Goal: Information Seeking & Learning: Compare options

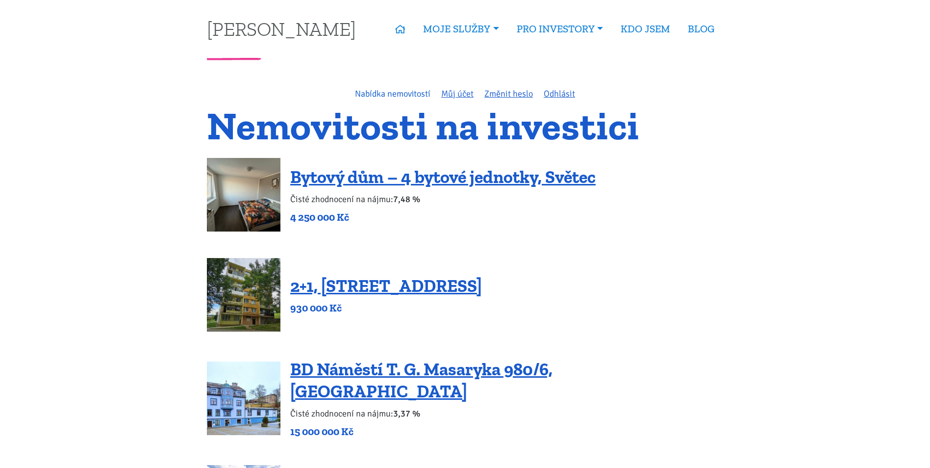
click at [409, 93] on link "Nabídka nemovitostí" at bounding box center [392, 93] width 75 height 11
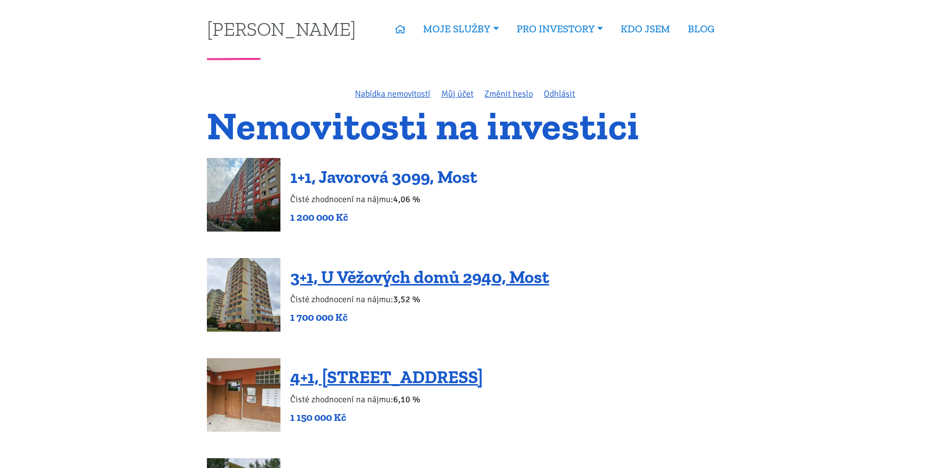
click at [423, 177] on link "1+1, Javorová 3099, Most" at bounding box center [383, 176] width 187 height 21
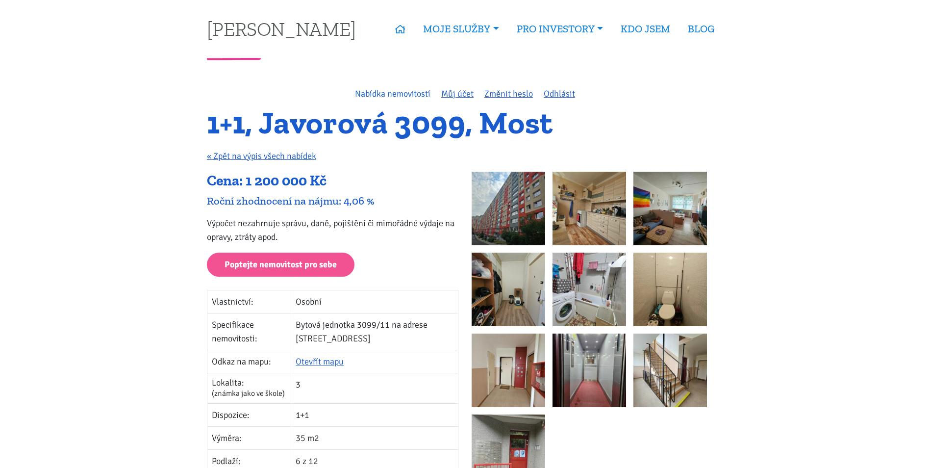
click at [374, 98] on link "Nabídka nemovitostí" at bounding box center [392, 93] width 75 height 11
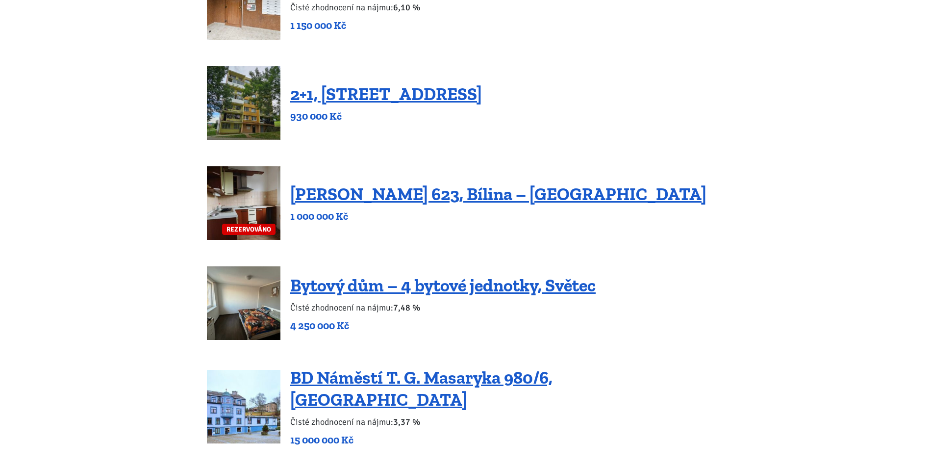
scroll to position [392, 0]
click at [427, 197] on link "[PERSON_NAME] 623, Bílina – [GEOGRAPHIC_DATA]" at bounding box center [498, 193] width 416 height 21
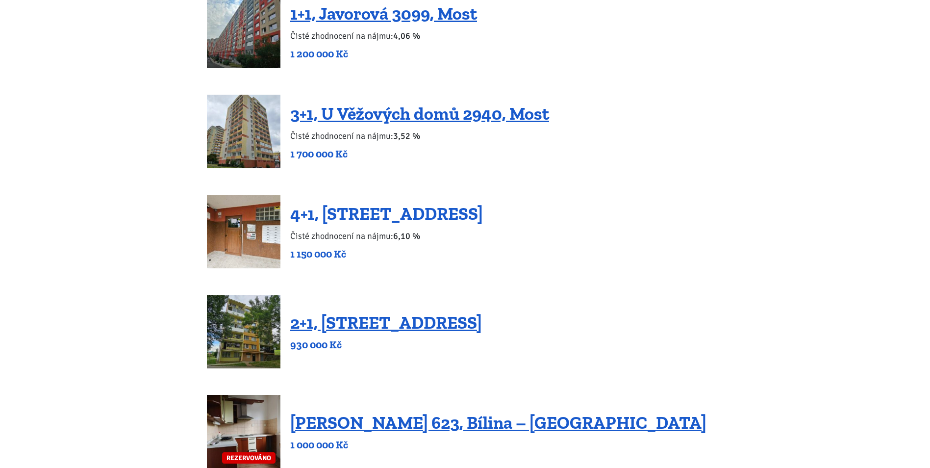
scroll to position [147, 0]
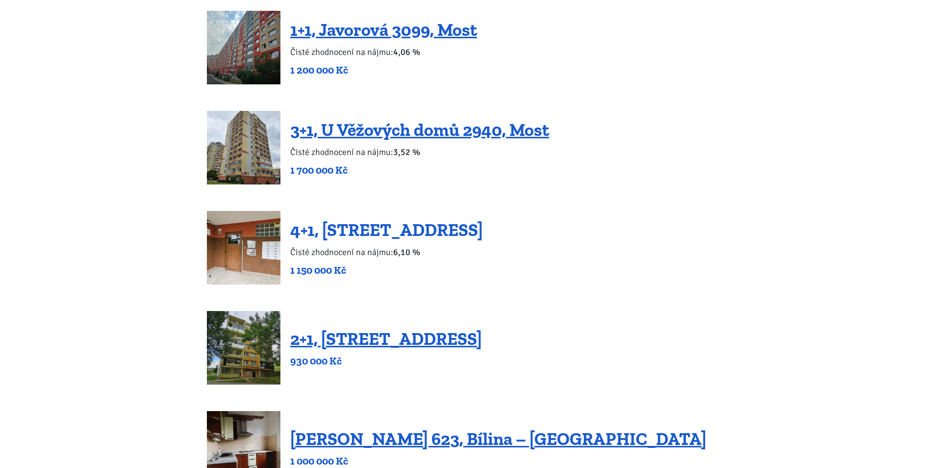
click at [399, 232] on link "4+1, [STREET_ADDRESS]" at bounding box center [386, 229] width 193 height 21
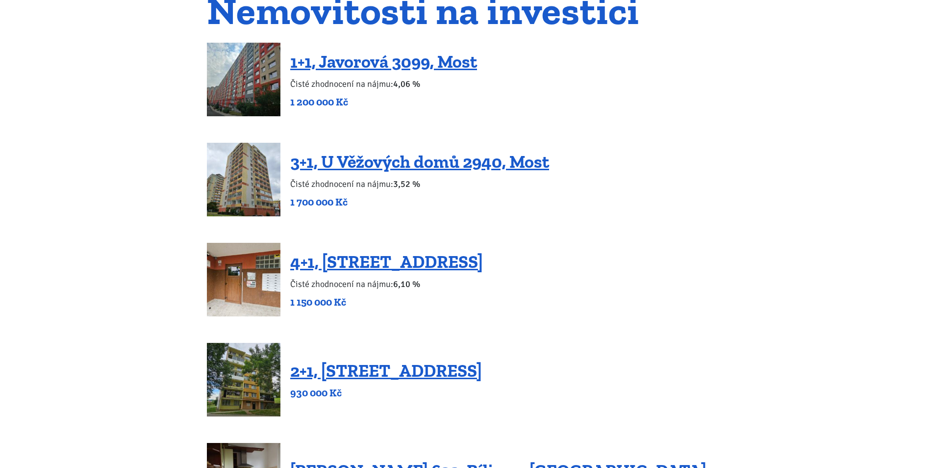
scroll to position [98, 0]
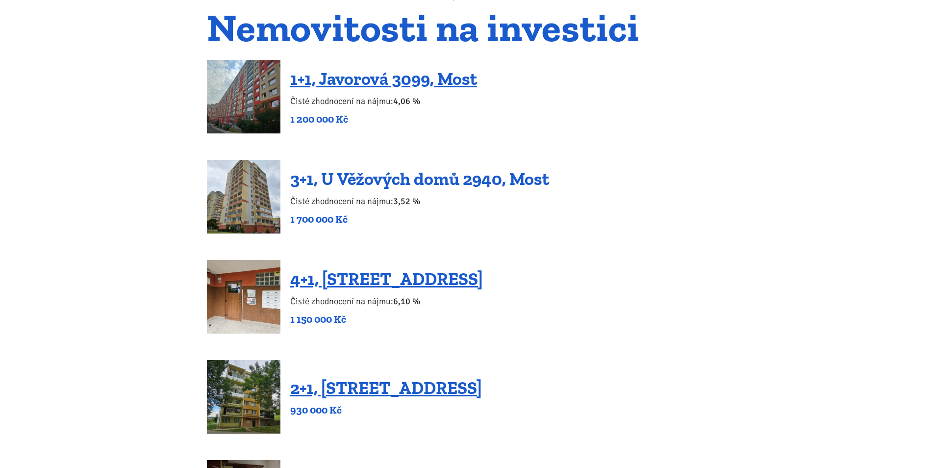
click at [356, 176] on link "3+1, U Věžových domů 2940, Most" at bounding box center [419, 178] width 259 height 21
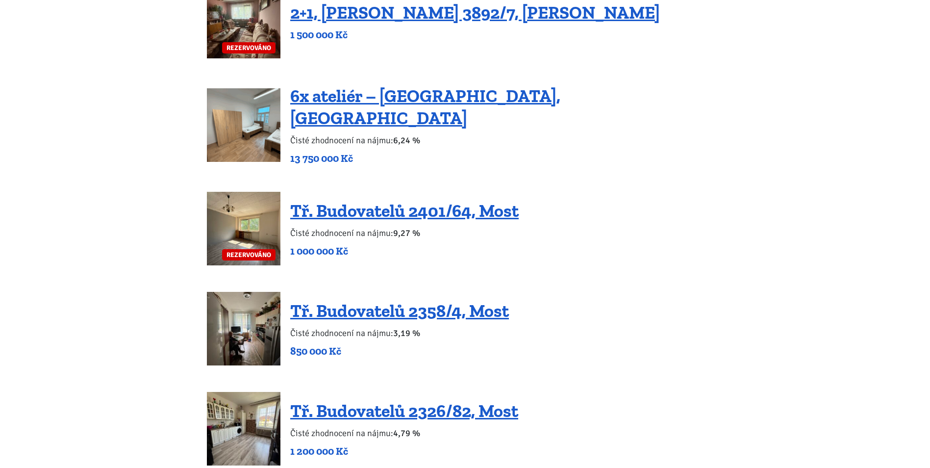
scroll to position [1421, 0]
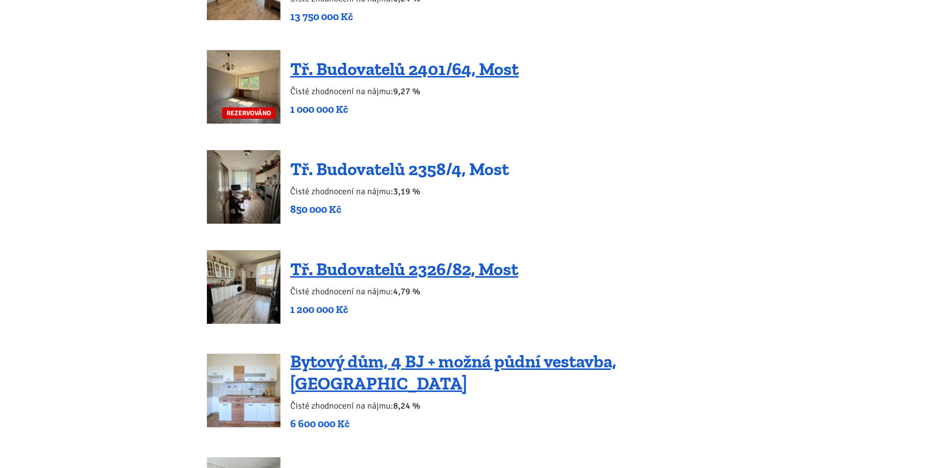
click at [348, 158] on link "Tř. Budovatelů 2358/4, Most" at bounding box center [399, 168] width 219 height 21
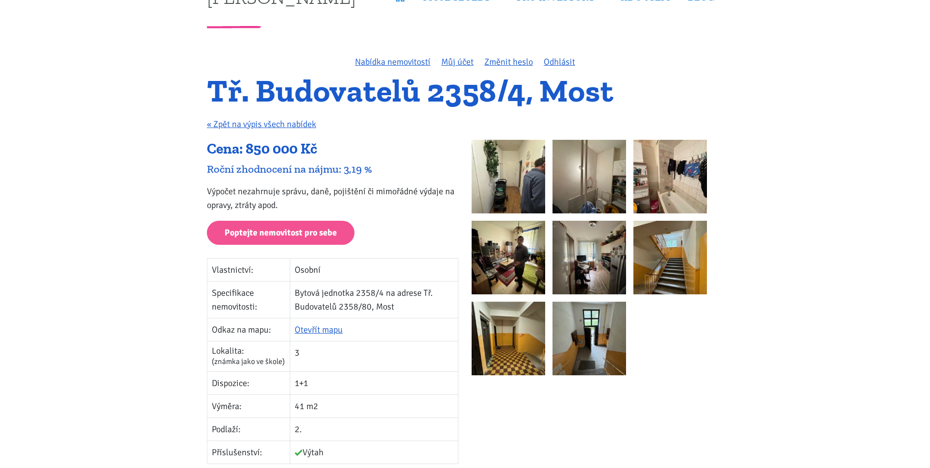
scroll to position [49, 0]
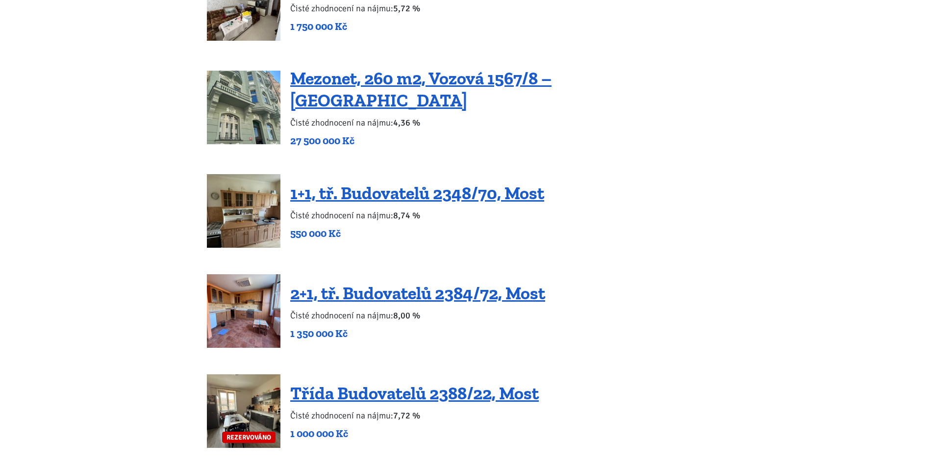
scroll to position [1911, 0]
click at [363, 282] on link "2+1, tř. Budovatelů 2384/72, Most" at bounding box center [417, 292] width 255 height 21
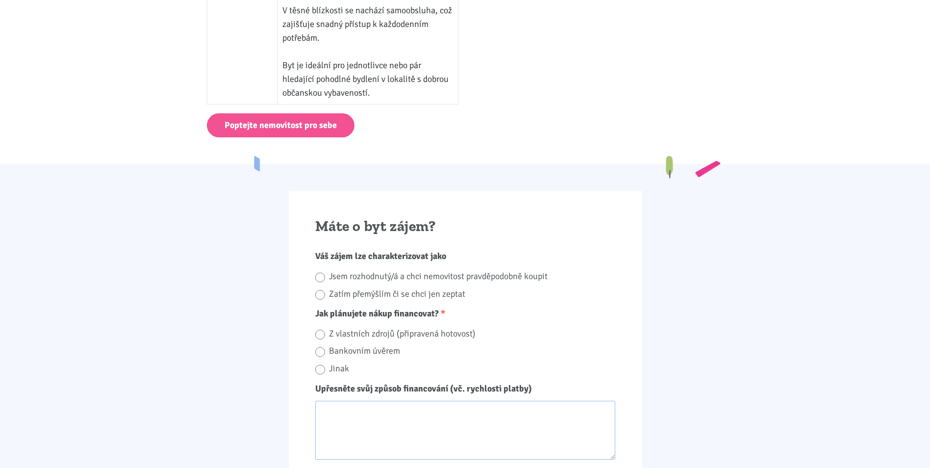
scroll to position [882, 0]
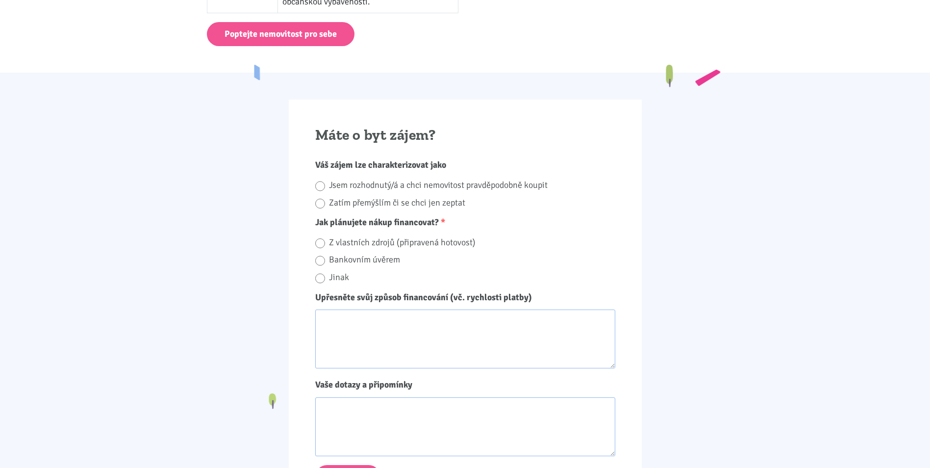
click at [450, 182] on label "Jsem rozhodnutý/á a chci nemovitost pravděpodobně koupit" at bounding box center [472, 184] width 286 height 15
click at [325, 182] on input "Jsem rozhodnutý/á a chci nemovitost pravděpodobně koupit" at bounding box center [320, 185] width 10 height 13
radio input "true"
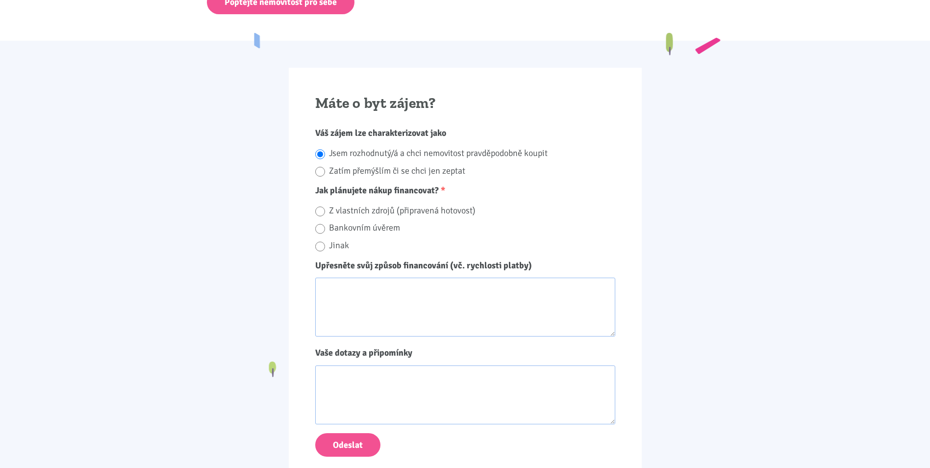
scroll to position [931, 0]
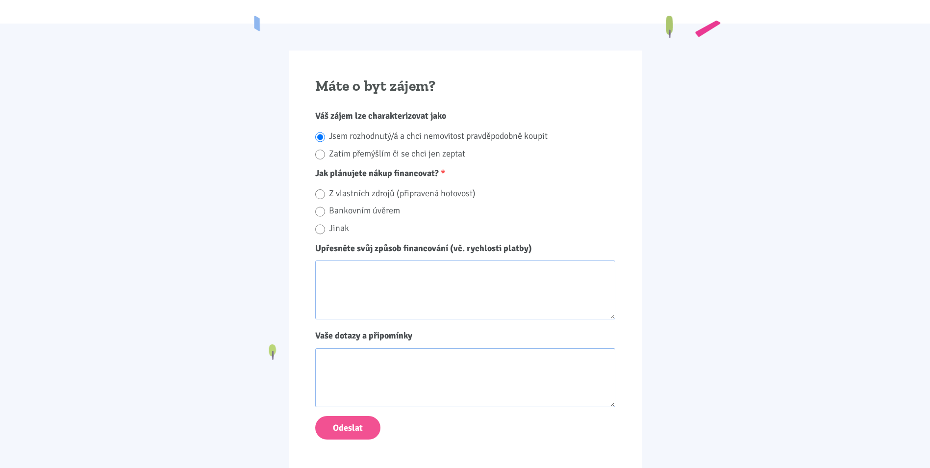
click at [421, 194] on label "Z vlastních zdrojů (připravená hotovost)" at bounding box center [472, 193] width 286 height 15
click at [325, 194] on input "Z vlastních zdrojů (připravená hotovost)" at bounding box center [320, 194] width 10 height 13
radio input "true"
click at [387, 210] on label "Bankovním úvěrem" at bounding box center [472, 210] width 286 height 15
click at [325, 210] on input "Bankovním úvěrem" at bounding box center [320, 211] width 10 height 13
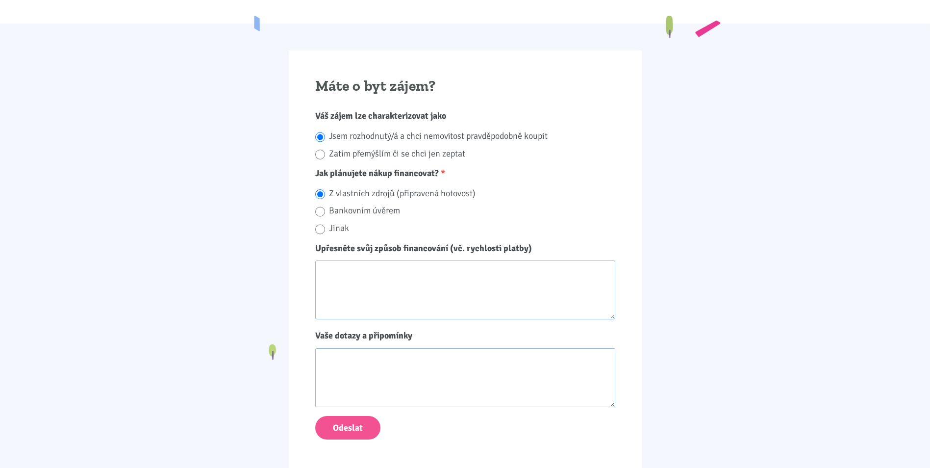
radio input "true"
click at [364, 276] on textarea "Upřesněte svůj způsob financování (vč. rychlosti platby)" at bounding box center [465, 289] width 300 height 59
click at [363, 364] on textarea "Vaše dotazy a připomínky" at bounding box center [465, 377] width 300 height 59
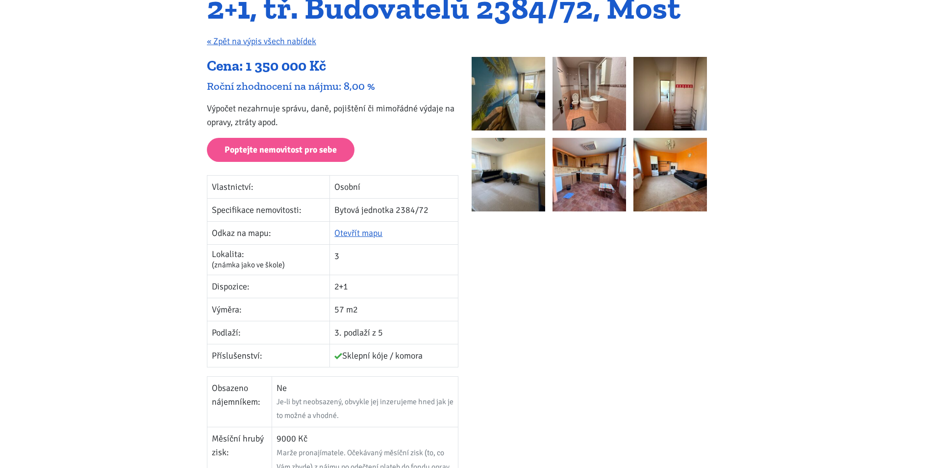
scroll to position [0, 0]
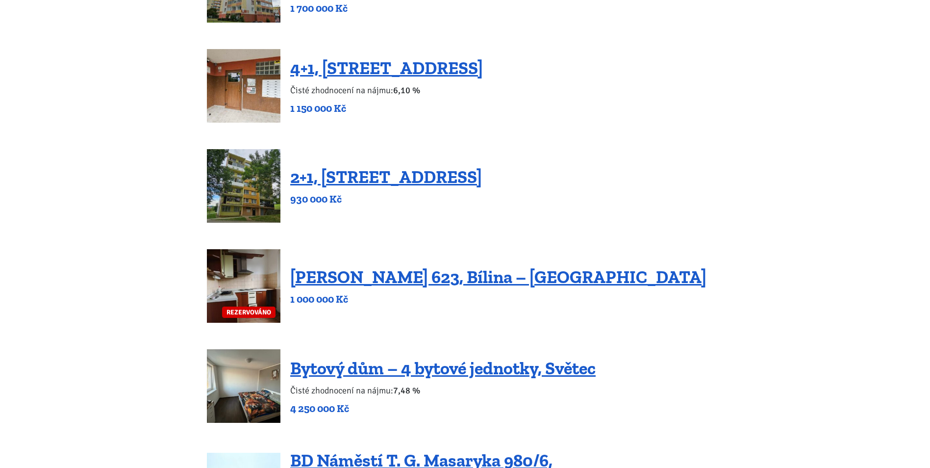
scroll to position [245, 0]
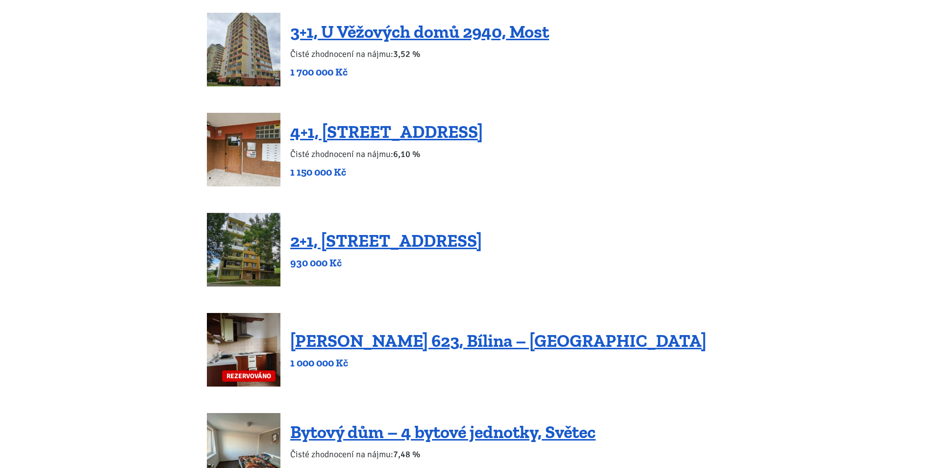
click at [376, 252] on div "2+1, Nová výstavba 201, Obrnice 930 000 Kč" at bounding box center [386, 249] width 192 height 40
click at [380, 246] on link "2+1, Nová výstavba 201, Obrnice" at bounding box center [386, 240] width 192 height 21
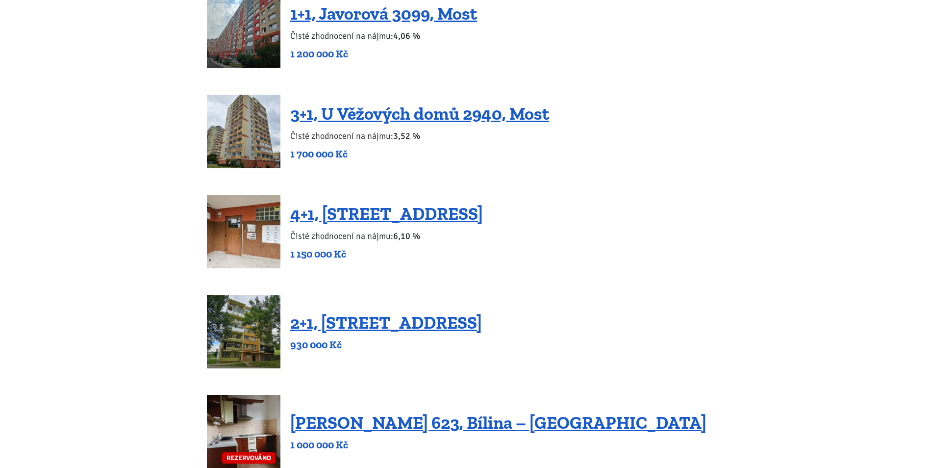
scroll to position [147, 0]
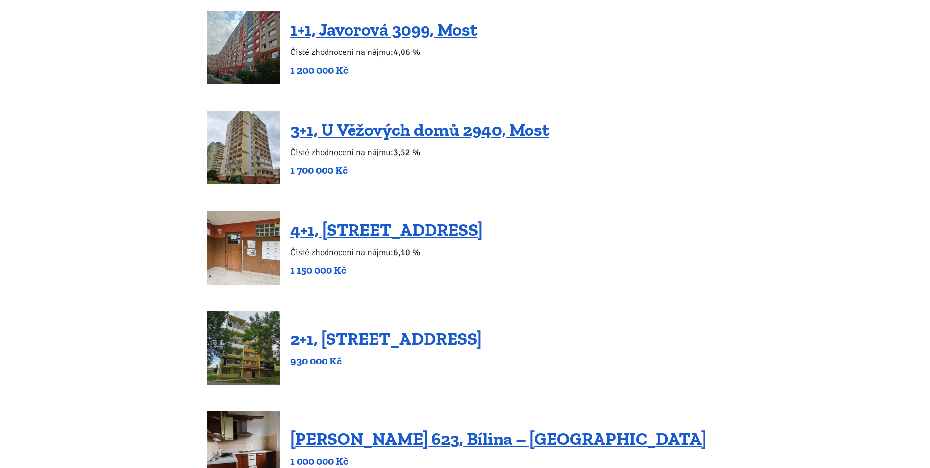
click at [362, 343] on link "2+1, [STREET_ADDRESS]" at bounding box center [386, 338] width 192 height 21
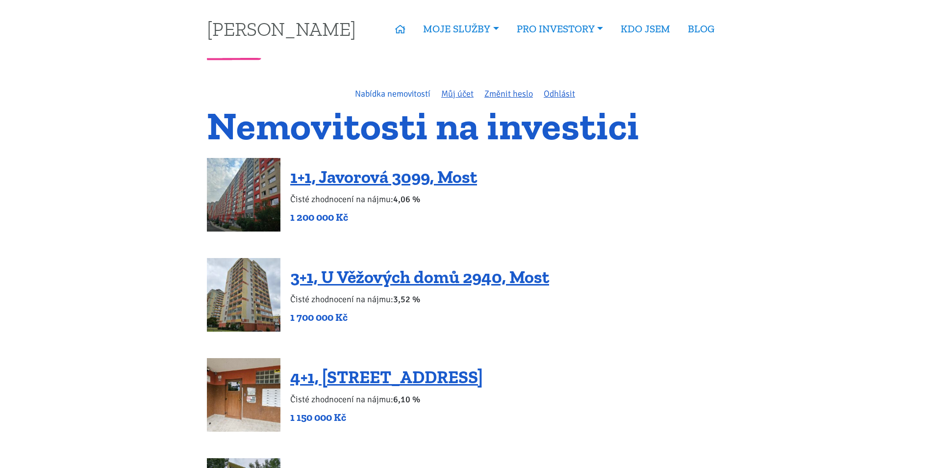
click at [394, 93] on link "Nabídka nemovitostí" at bounding box center [392, 93] width 75 height 11
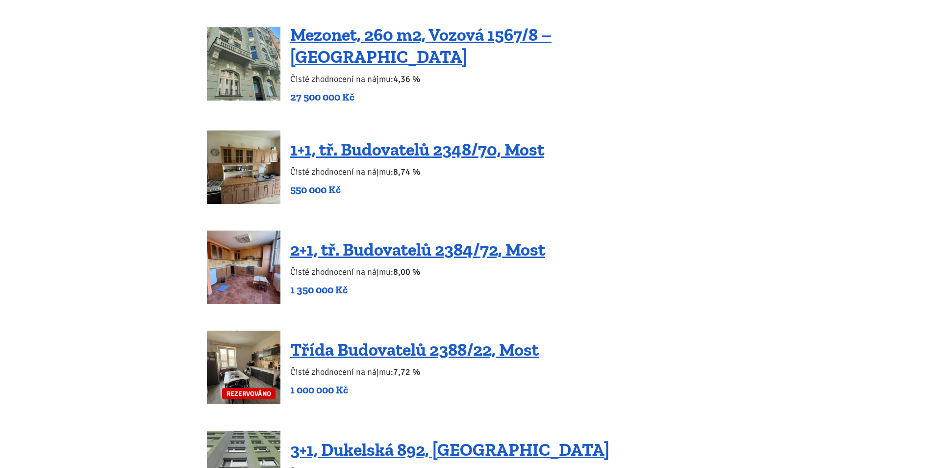
scroll to position [1960, 0]
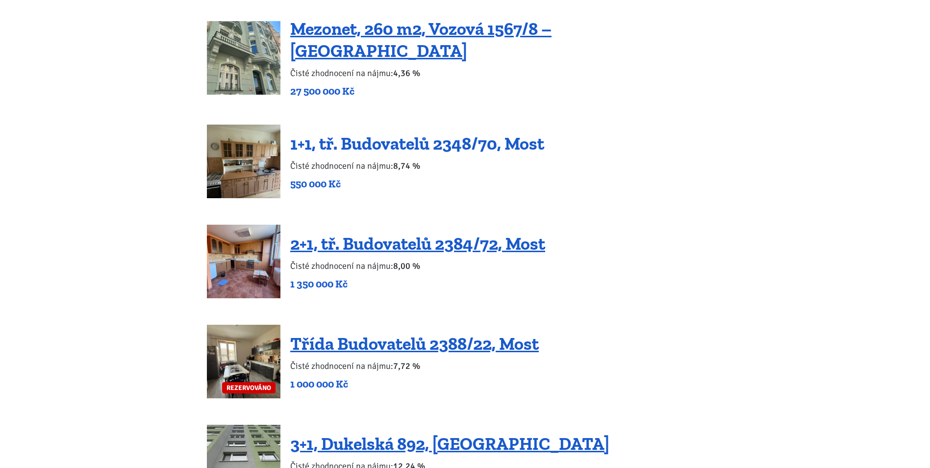
click at [344, 133] on link "1+1, tř. Budovatelů 2348/70, Most" at bounding box center [417, 143] width 254 height 21
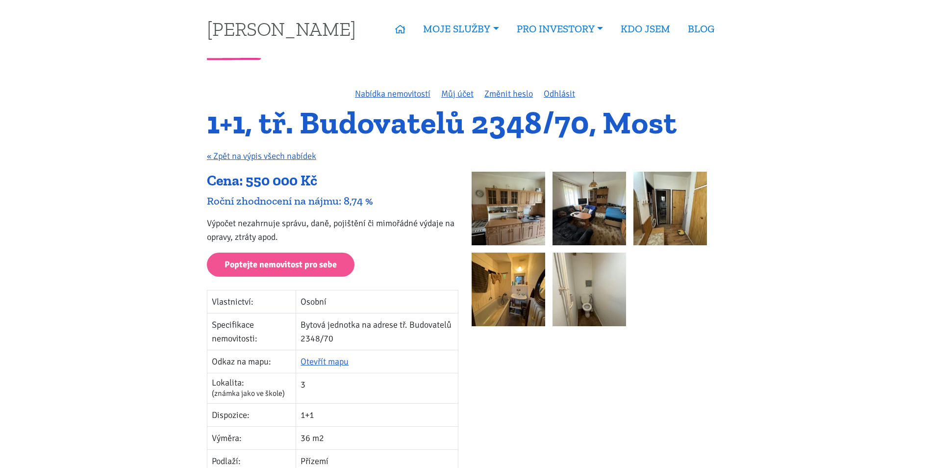
scroll to position [49, 0]
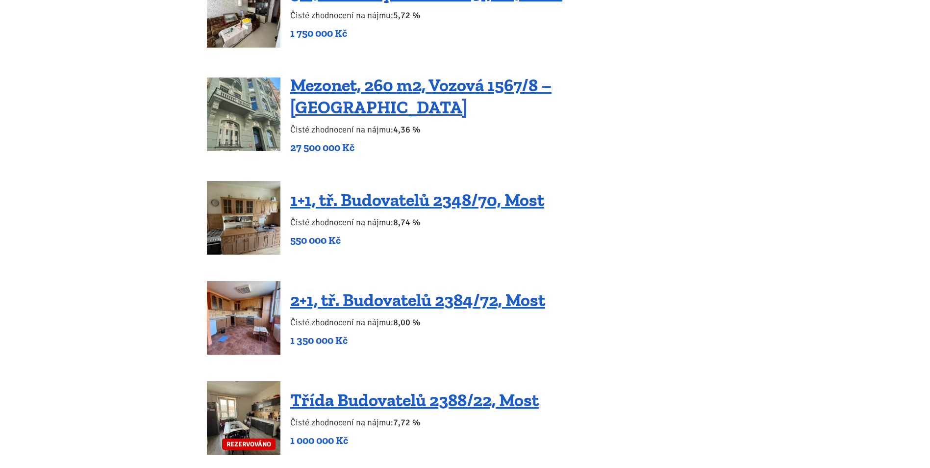
scroll to position [1960, 0]
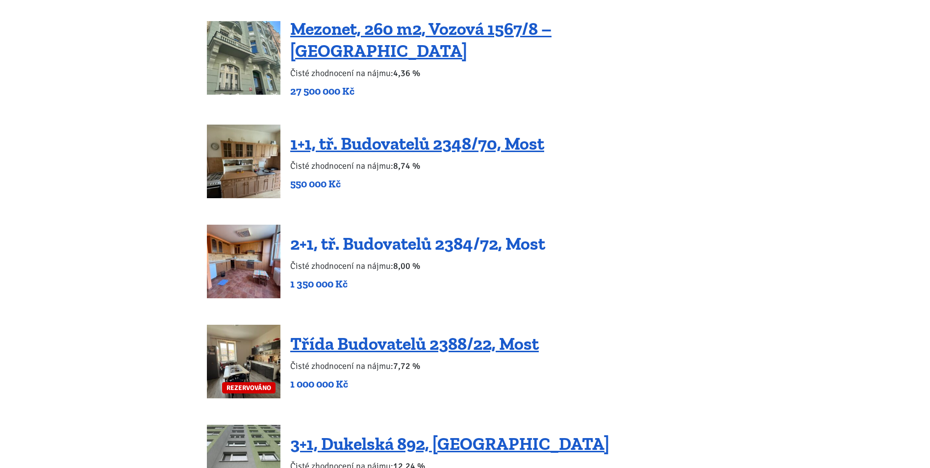
click at [393, 233] on link "2+1, tř. Budovatelů 2384/72, Most" at bounding box center [417, 243] width 255 height 21
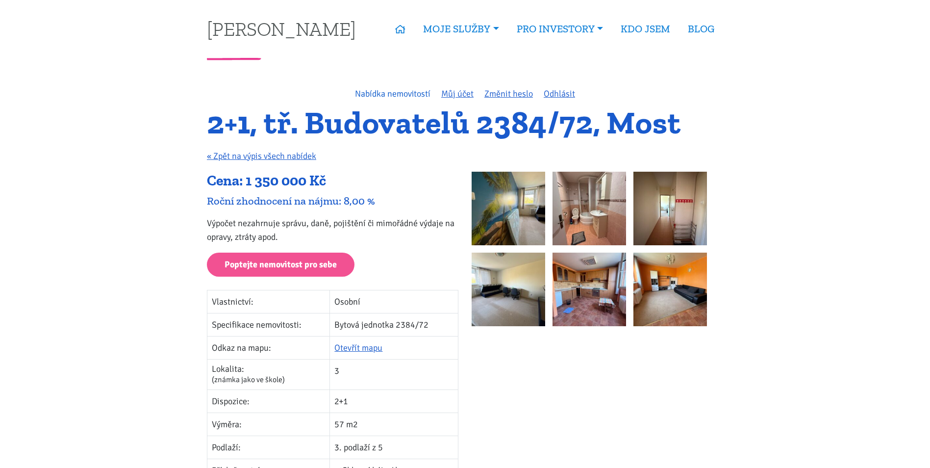
click at [405, 96] on link "Nabídka nemovitostí" at bounding box center [392, 93] width 75 height 11
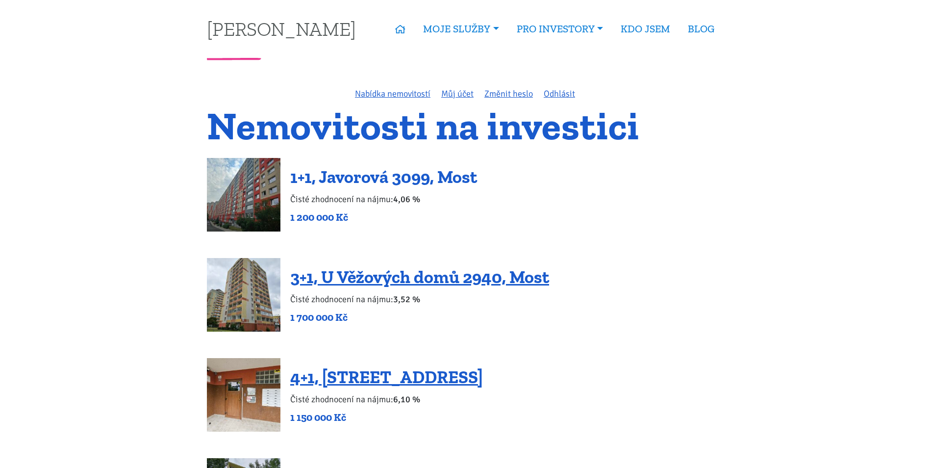
click at [441, 172] on link "1+1, Javorová 3099, Most" at bounding box center [383, 176] width 187 height 21
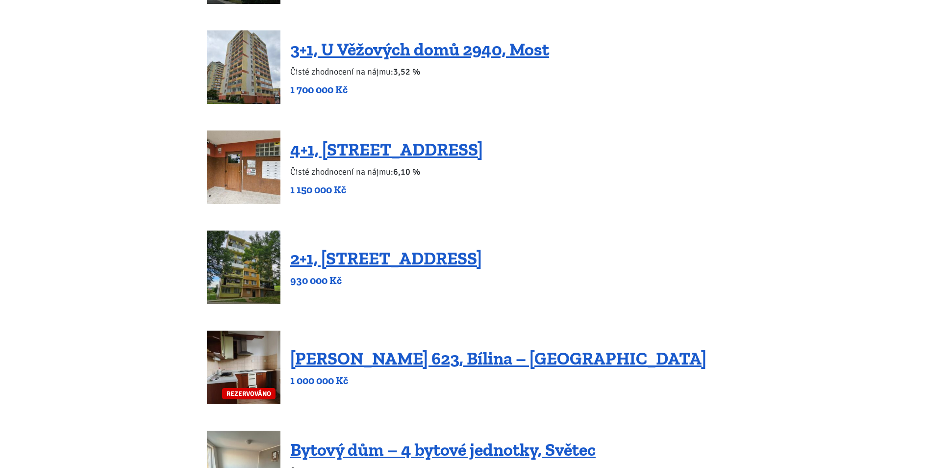
scroll to position [98, 0]
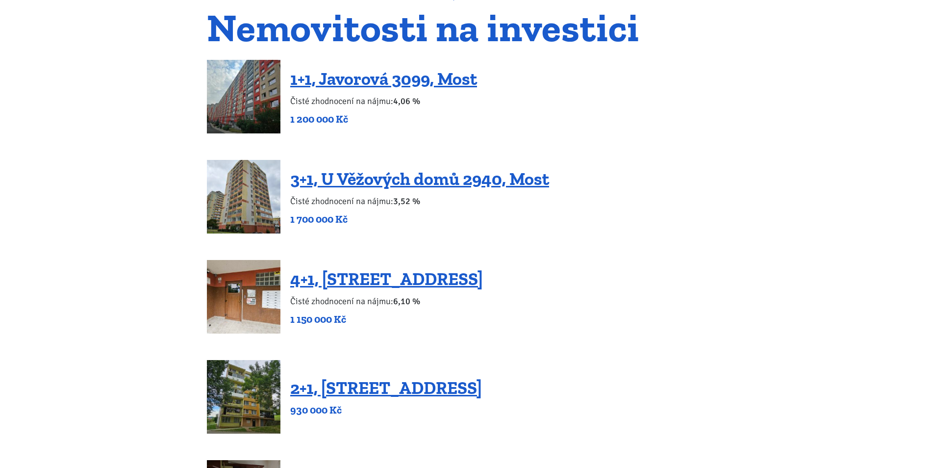
click at [350, 90] on div "1+1, Javorová 3099, Most Čisté zhodnocení na nájmu: 4,06 % 1 200 000 Kč" at bounding box center [383, 97] width 187 height 58
click at [348, 85] on link "1+1, Javorová 3099, Most" at bounding box center [383, 78] width 187 height 21
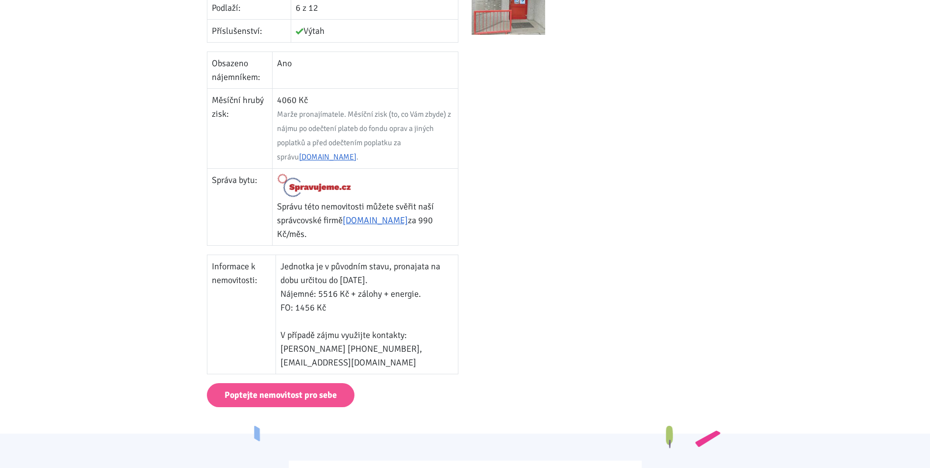
scroll to position [539, 0]
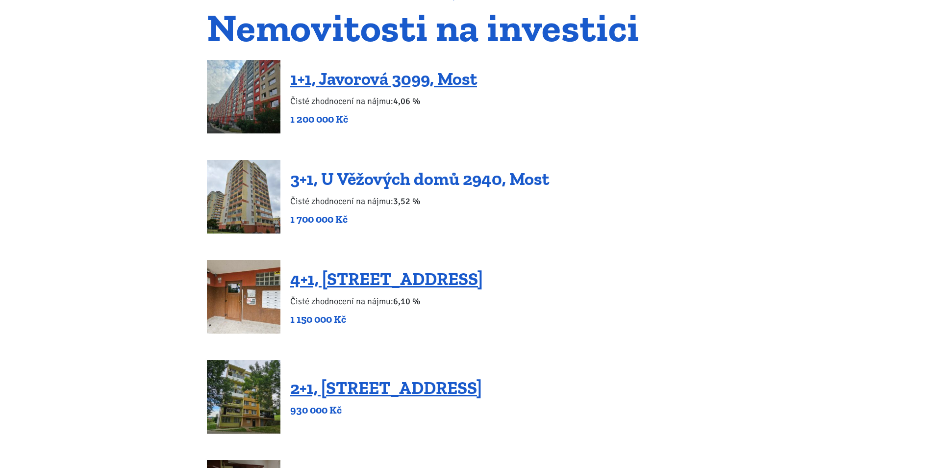
click at [431, 186] on link "3+1, U Věžových domů 2940, Most" at bounding box center [419, 178] width 259 height 21
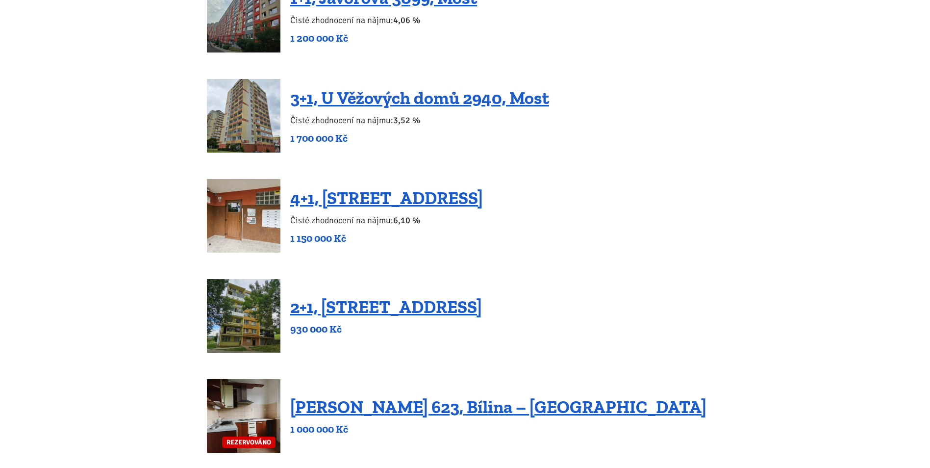
scroll to position [196, 0]
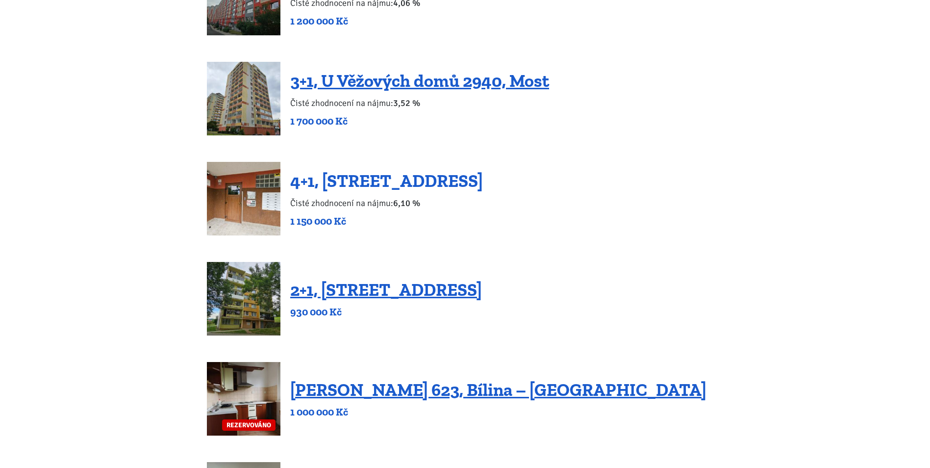
click at [346, 184] on link "4+1, [STREET_ADDRESS]" at bounding box center [386, 180] width 193 height 21
click at [334, 288] on link "2+1, [STREET_ADDRESS]" at bounding box center [386, 289] width 192 height 21
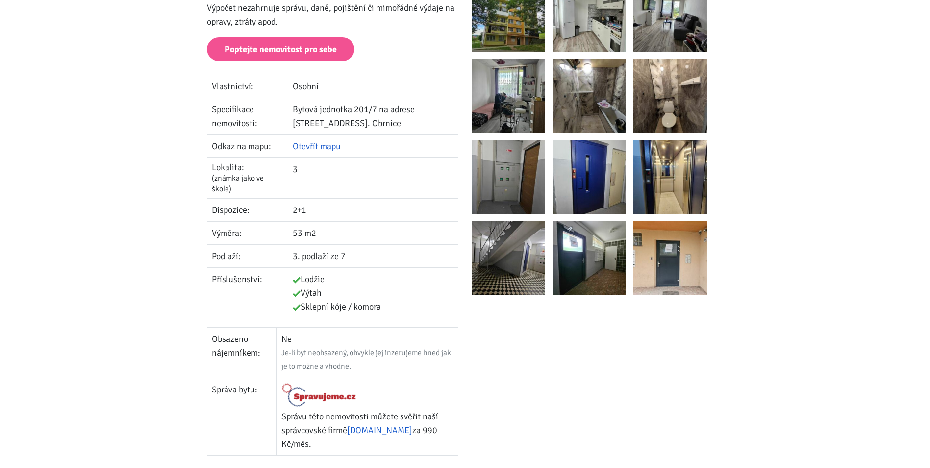
scroll to position [98, 0]
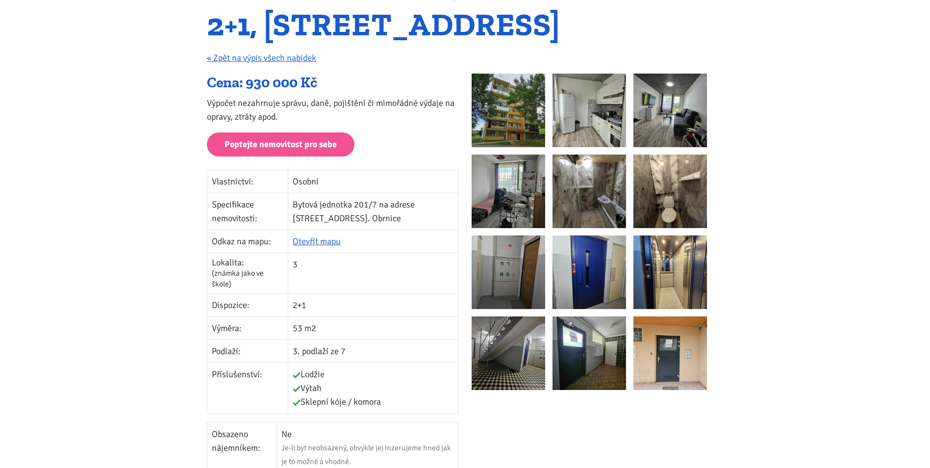
click at [586, 196] on img at bounding box center [589, 191] width 74 height 74
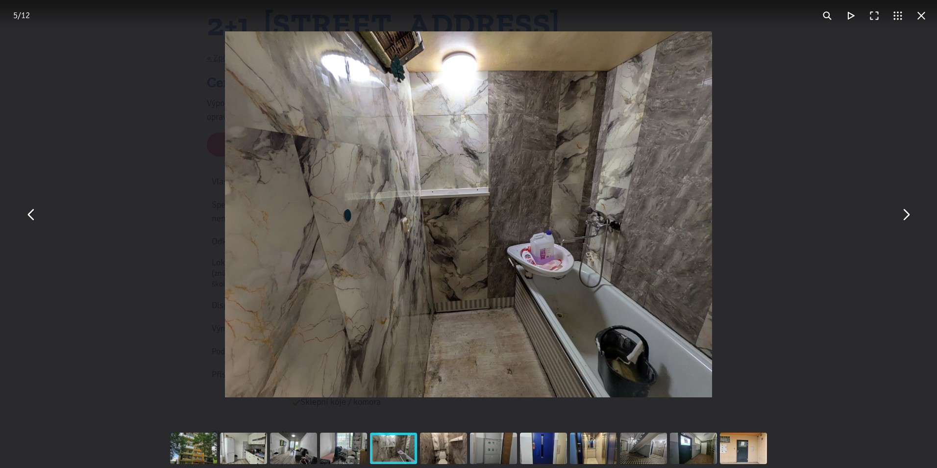
click at [914, 219] on button "You can close this modal content with the ESC key" at bounding box center [906, 214] width 24 height 24
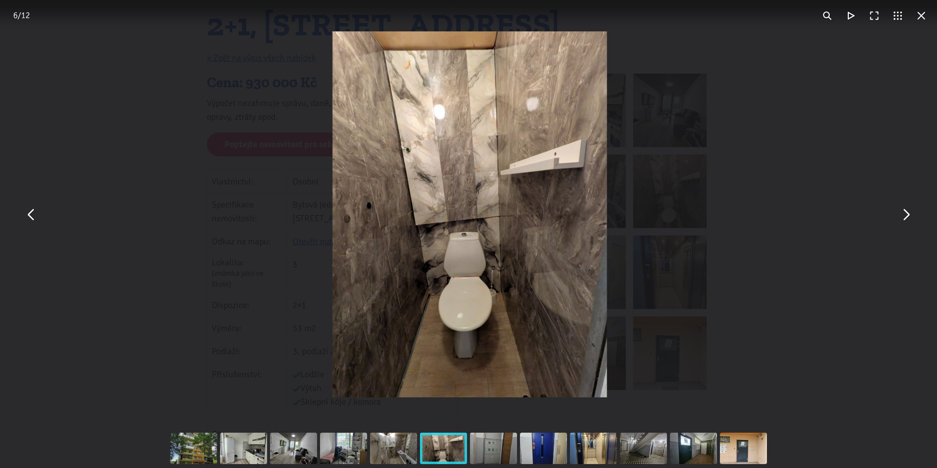
click at [914, 219] on button "You can close this modal content with the ESC key" at bounding box center [906, 214] width 24 height 24
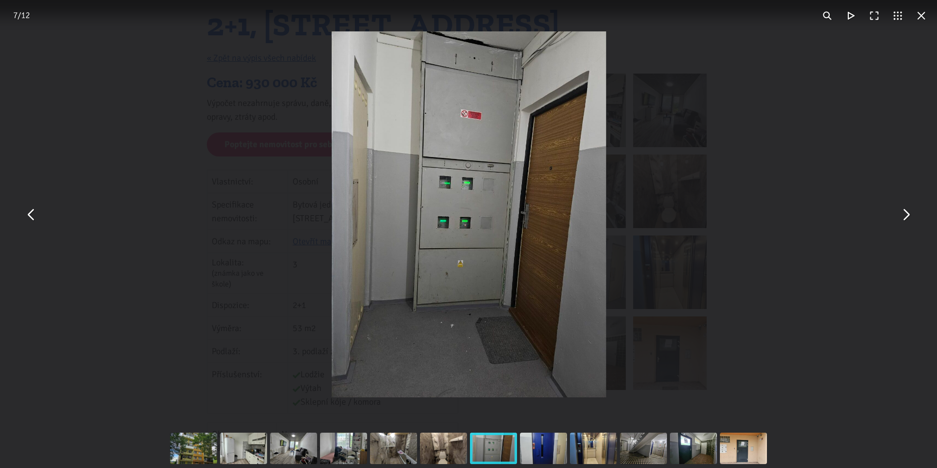
click at [811, 146] on div "You can close this modal content with the ESC key" at bounding box center [468, 214] width 937 height 428
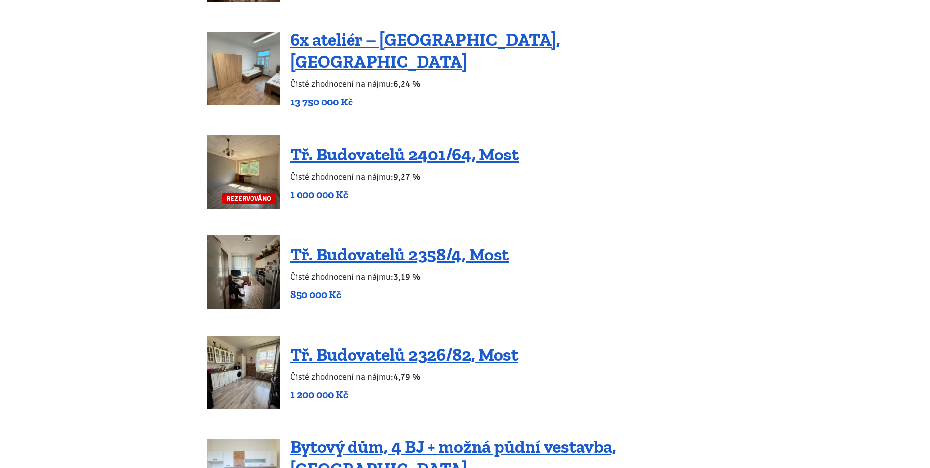
scroll to position [1372, 0]
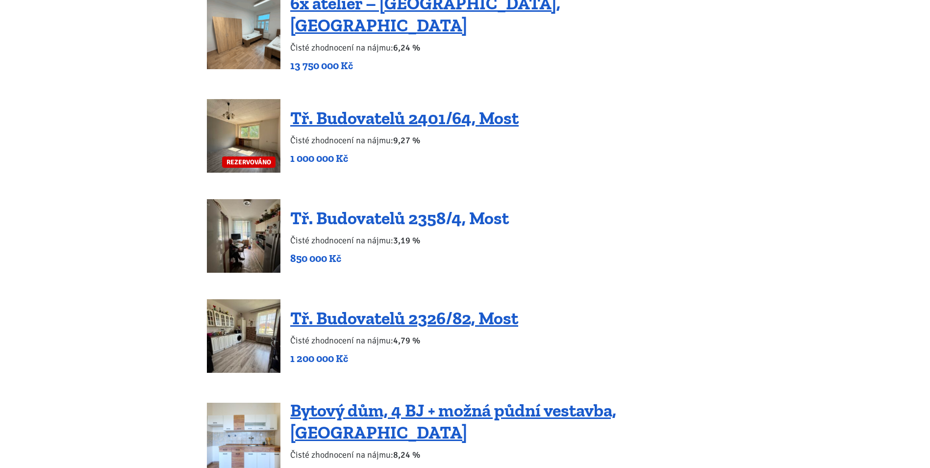
click at [387, 207] on link "Tř. Budovatelů 2358/4, Most" at bounding box center [399, 217] width 219 height 21
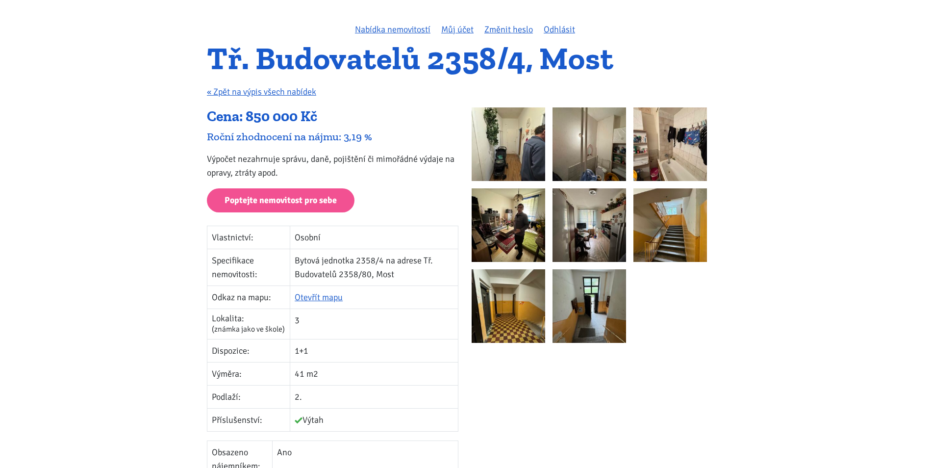
scroll to position [49, 0]
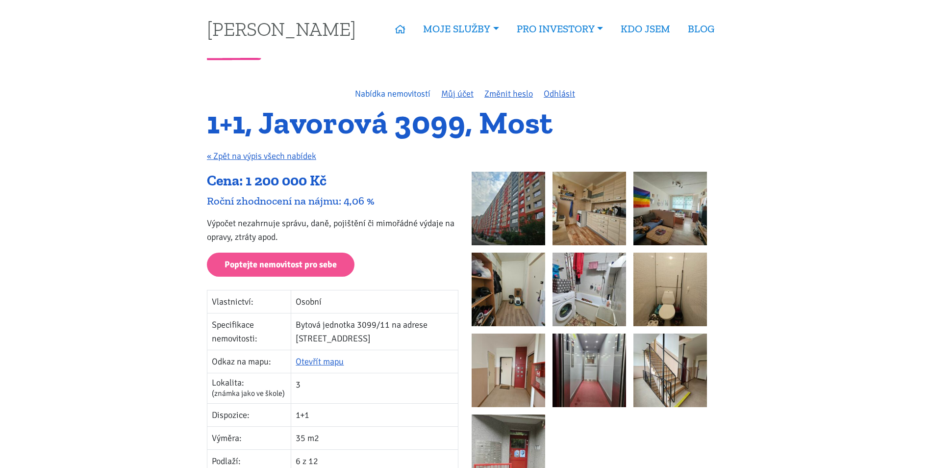
click at [394, 95] on link "Nabídka nemovitostí" at bounding box center [392, 93] width 75 height 11
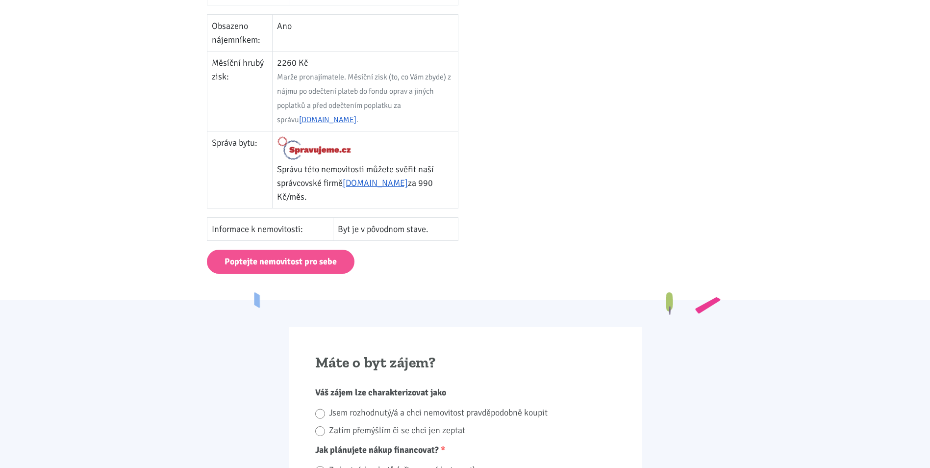
scroll to position [147, 0]
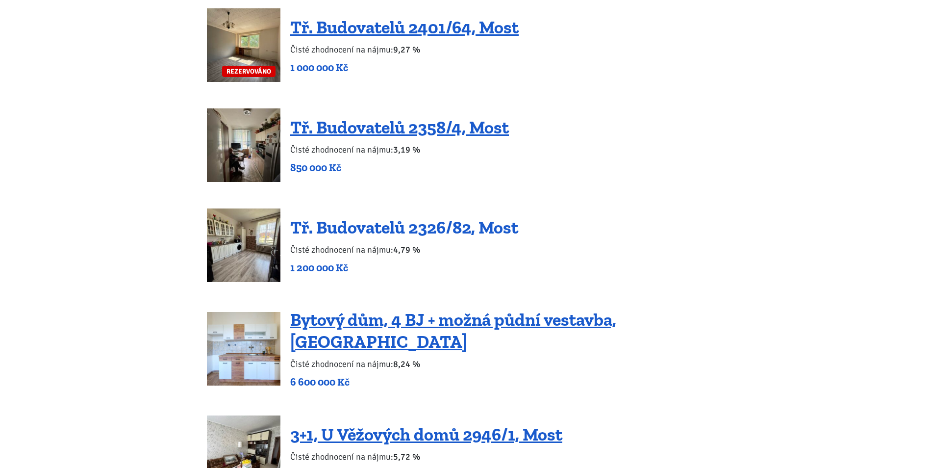
scroll to position [1470, 0]
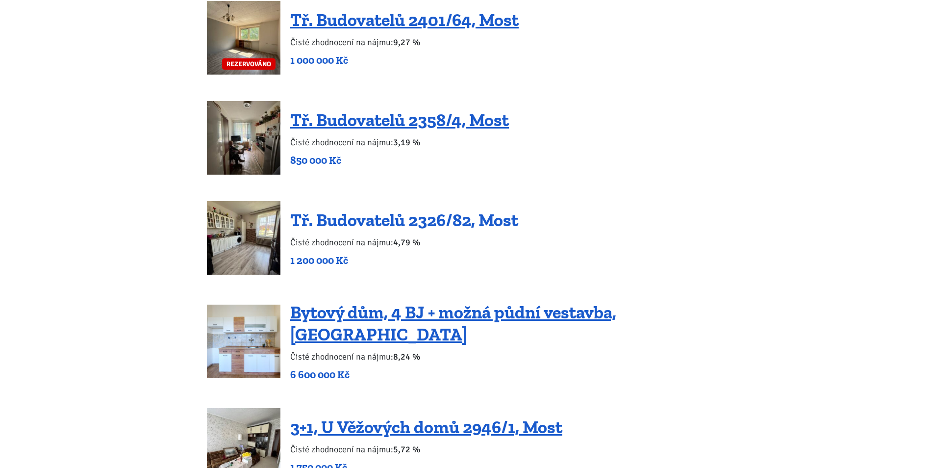
click at [346, 209] on link "Tř. Budovatelů 2326/82, Most" at bounding box center [404, 219] width 228 height 21
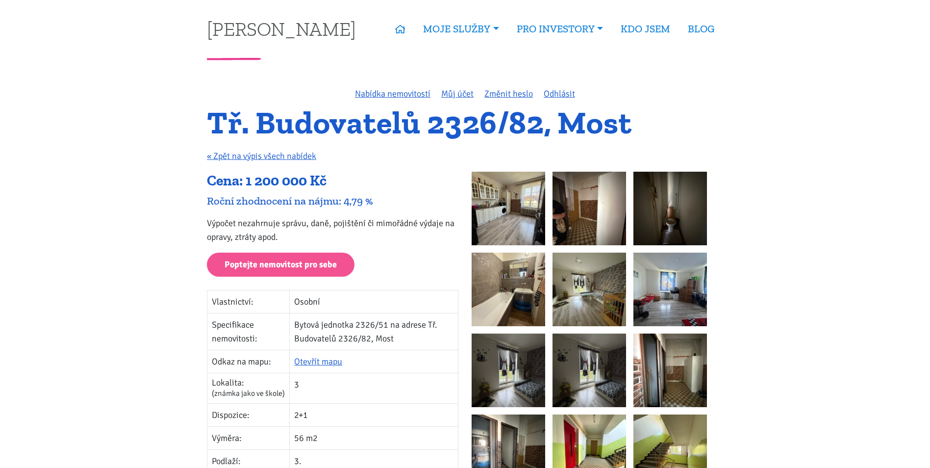
click at [522, 202] on img at bounding box center [508, 209] width 74 height 74
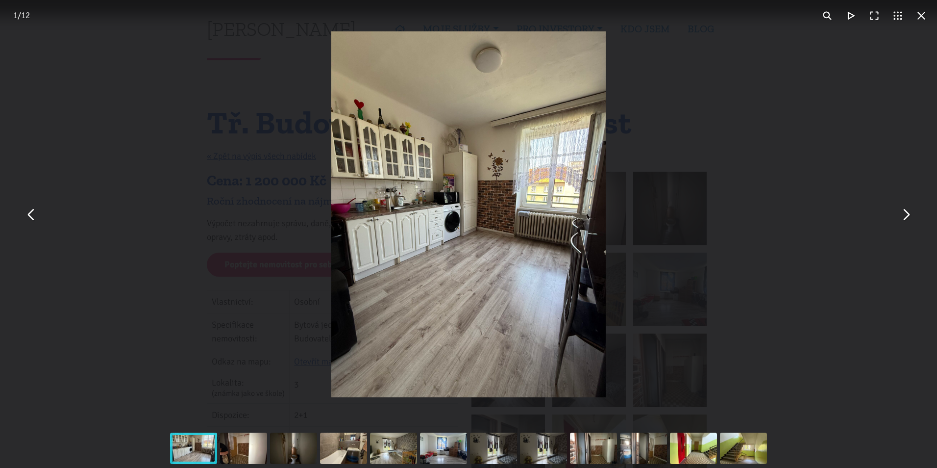
click at [905, 222] on button "You can close this modal content with the ESC key" at bounding box center [906, 214] width 24 height 24
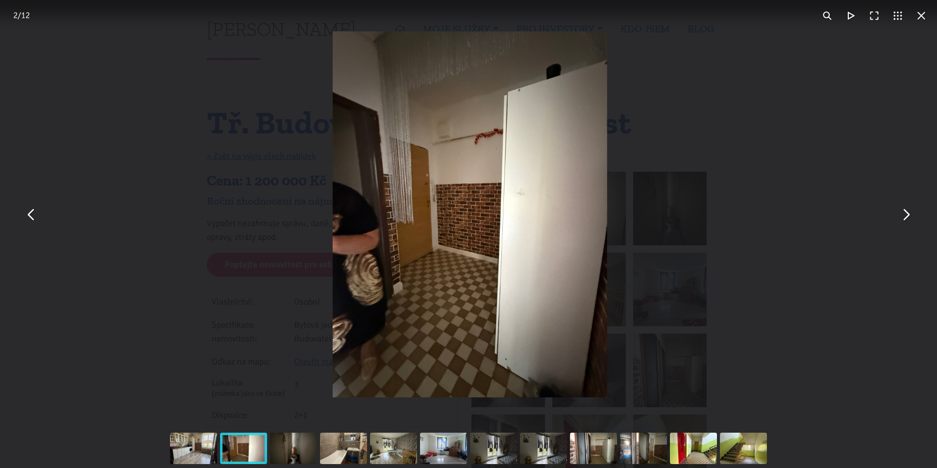
click at [905, 222] on button "You can close this modal content with the ESC key" at bounding box center [906, 214] width 24 height 24
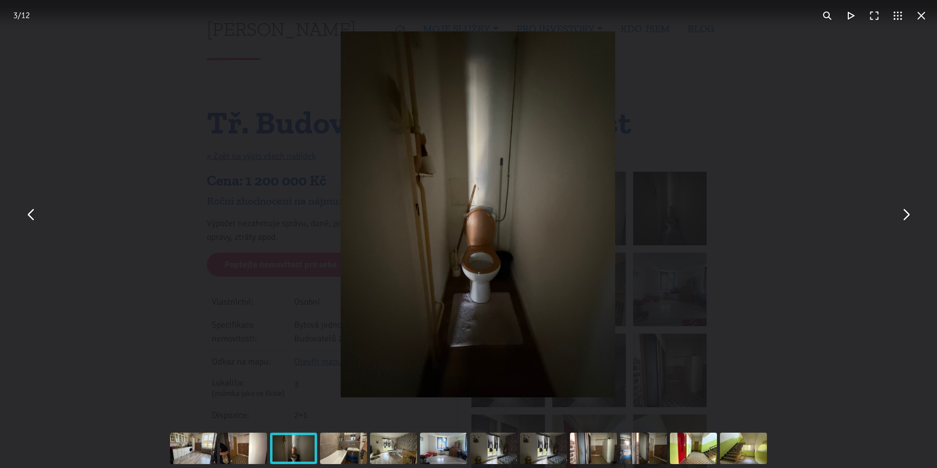
click at [905, 222] on button "You can close this modal content with the ESC key" at bounding box center [906, 214] width 24 height 24
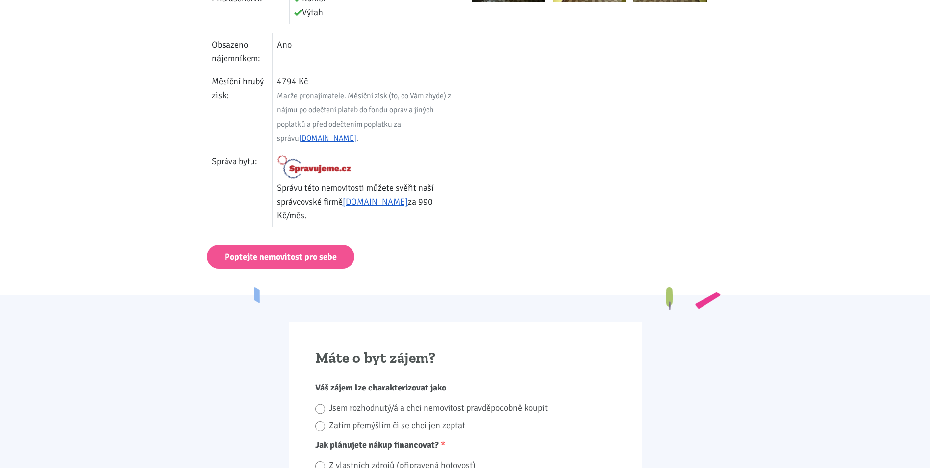
scroll to position [490, 0]
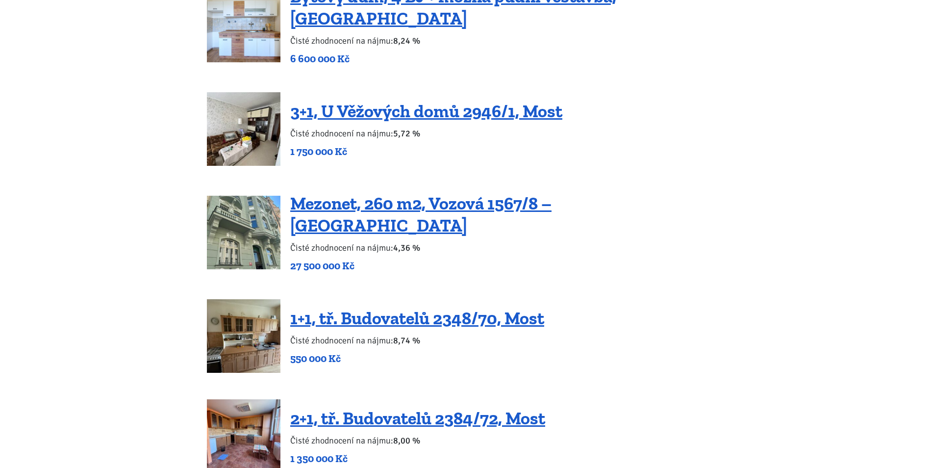
scroll to position [1911, 0]
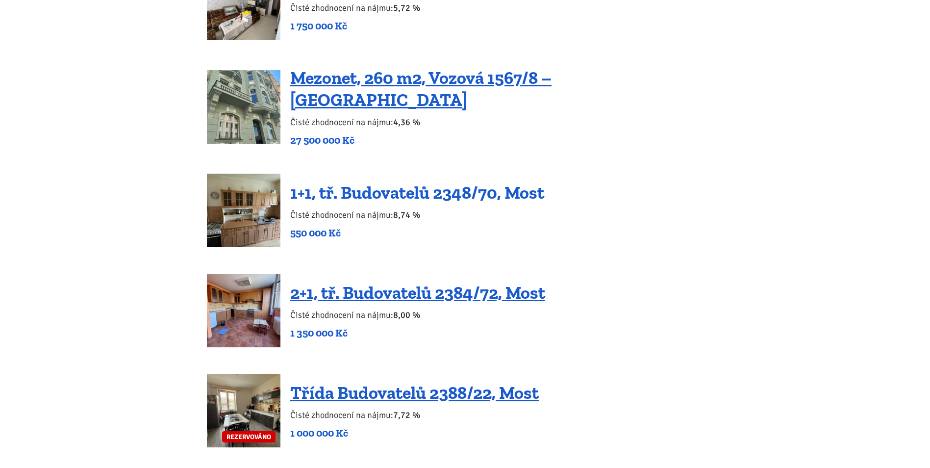
click at [390, 182] on link "1+1, tř. Budovatelů 2348/70, Most" at bounding box center [417, 192] width 254 height 21
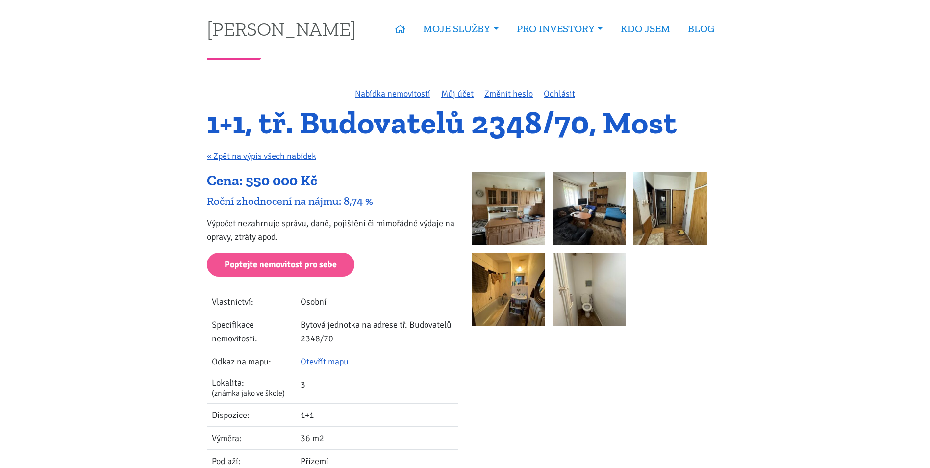
click at [501, 197] on img at bounding box center [508, 209] width 74 height 74
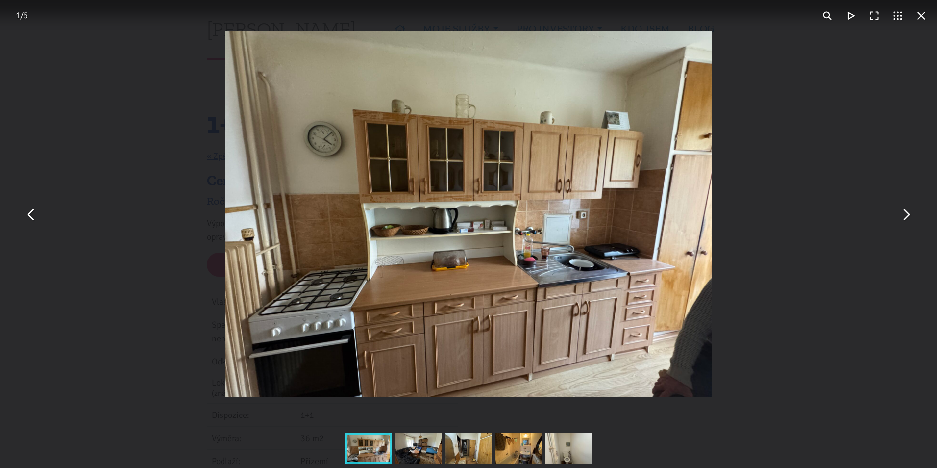
click at [901, 218] on button "You can close this modal content with the ESC key" at bounding box center [906, 214] width 24 height 24
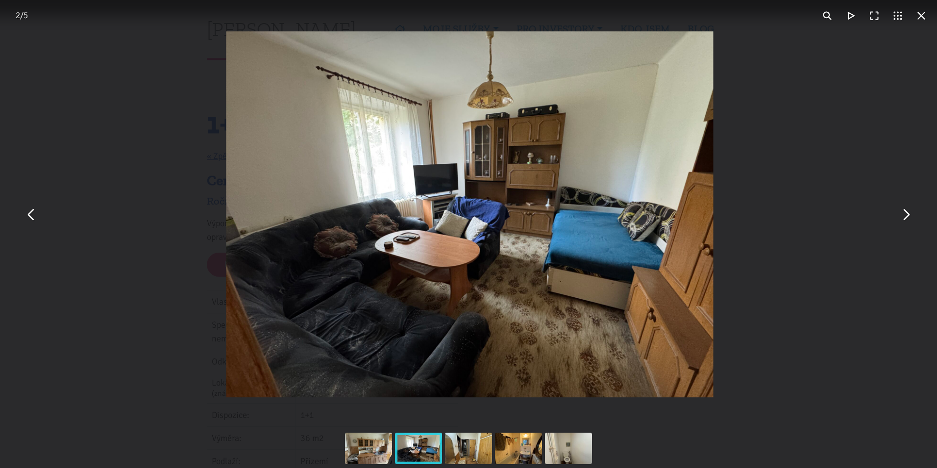
click at [901, 218] on button "You can close this modal content with the ESC key" at bounding box center [906, 214] width 24 height 24
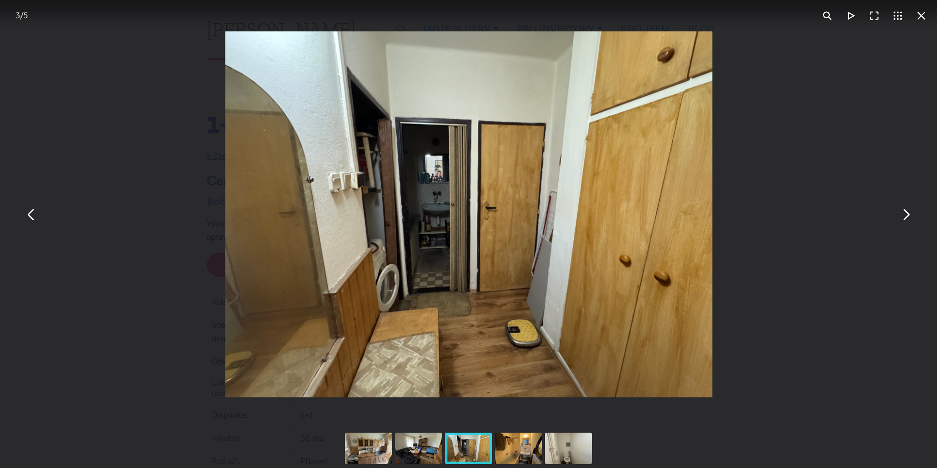
click at [901, 218] on button "You can close this modal content with the ESC key" at bounding box center [906, 214] width 24 height 24
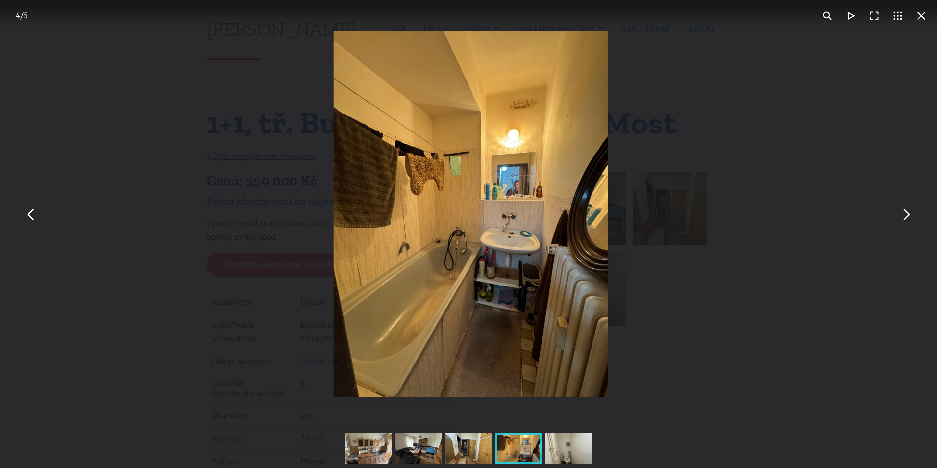
click at [901, 218] on button "You can close this modal content with the ESC key" at bounding box center [906, 214] width 24 height 24
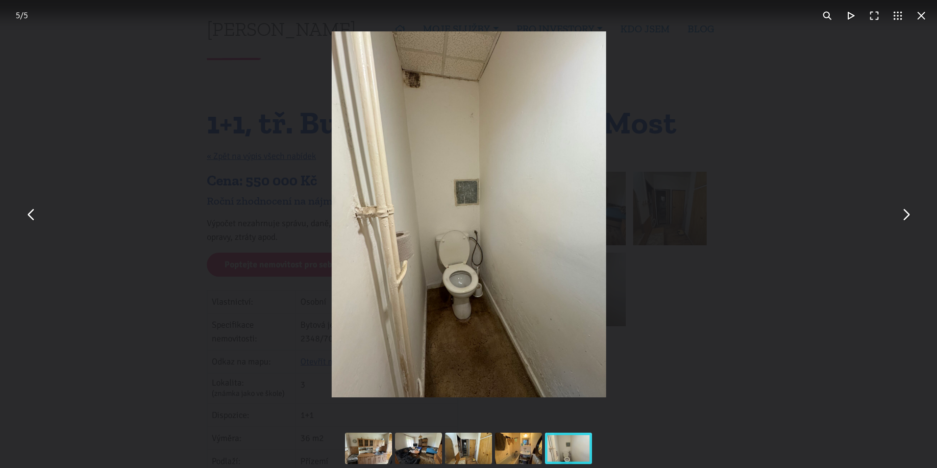
click at [809, 191] on div "You can close this modal content with the ESC key" at bounding box center [468, 214] width 937 height 428
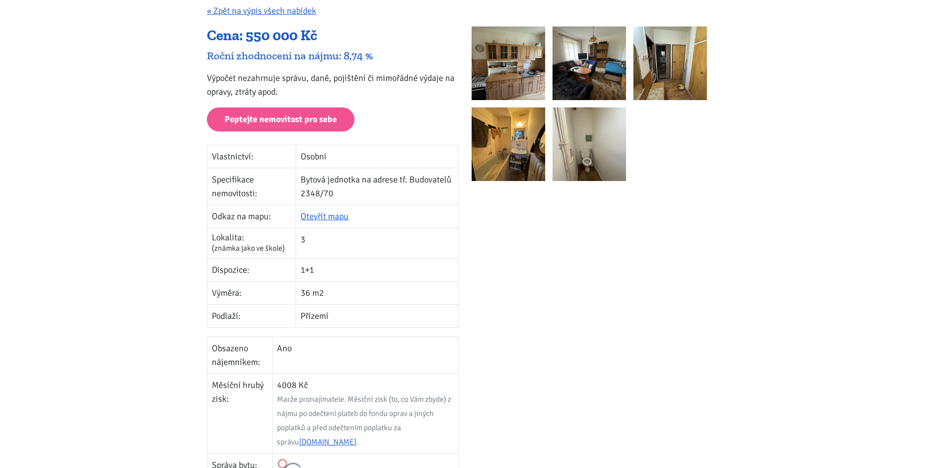
scroll to position [49, 0]
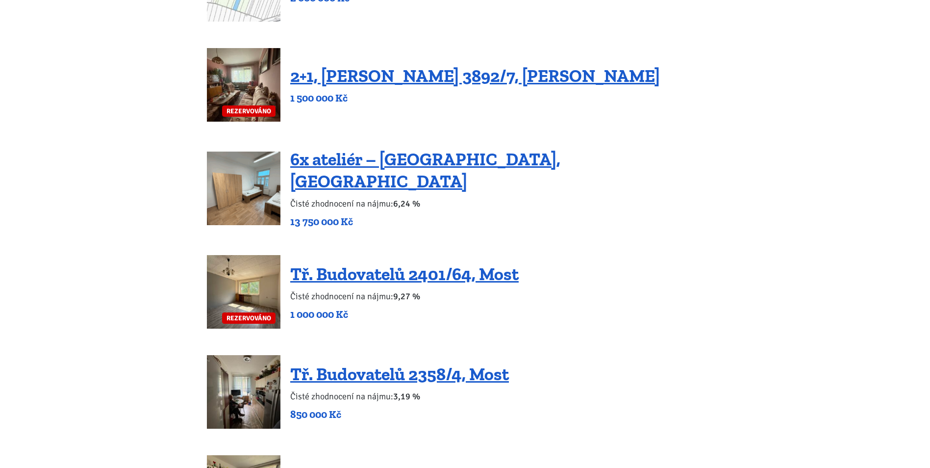
scroll to position [1225, 0]
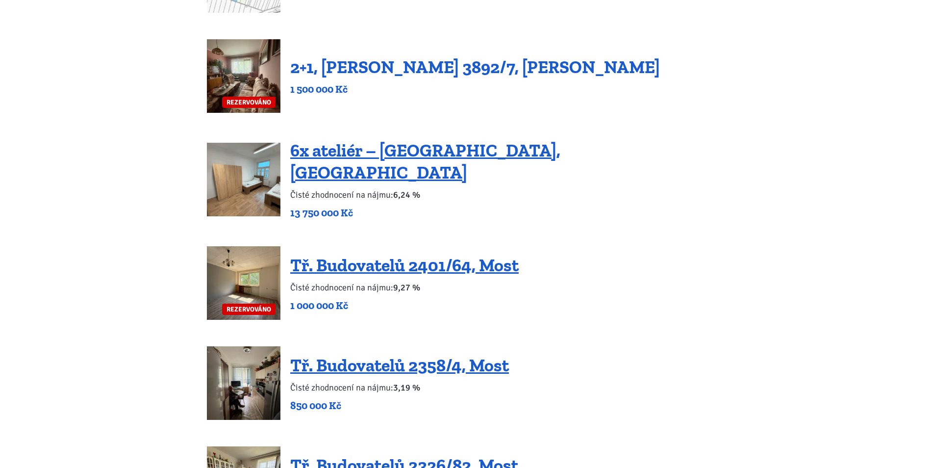
click at [394, 64] on link "2+1, Beethovenova 3892/7, Chomutov" at bounding box center [475, 66] width 370 height 21
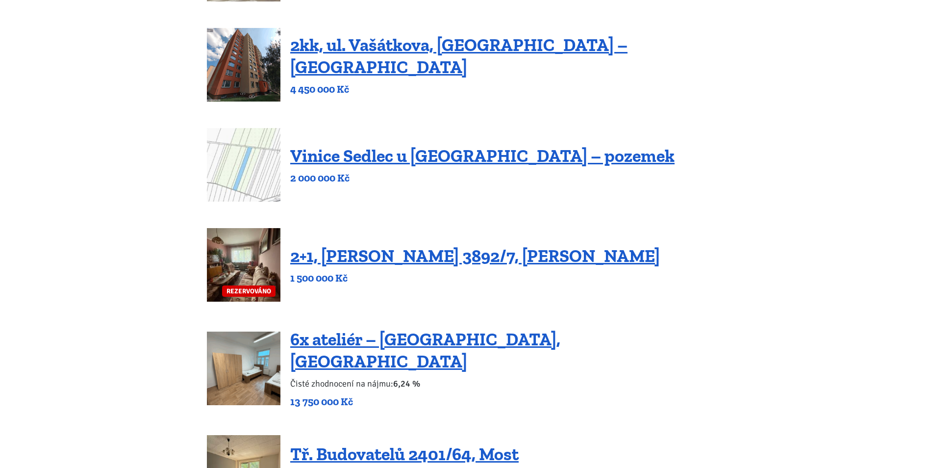
scroll to position [931, 0]
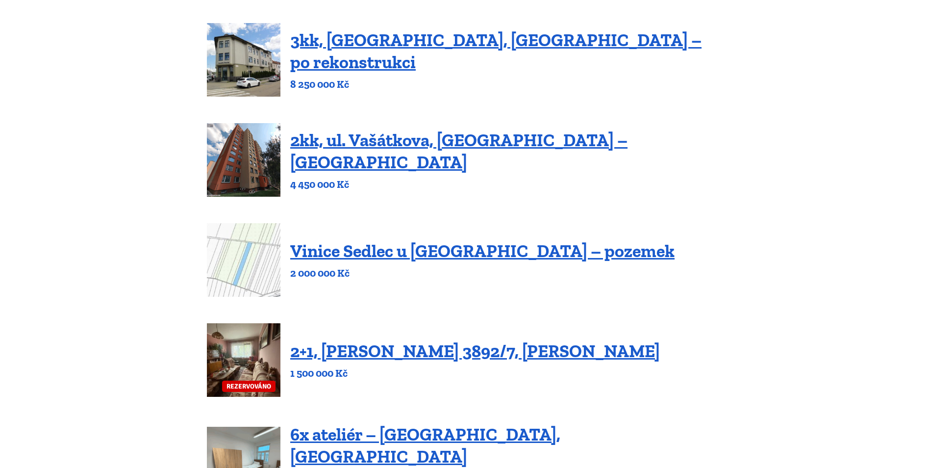
scroll to position [980, 0]
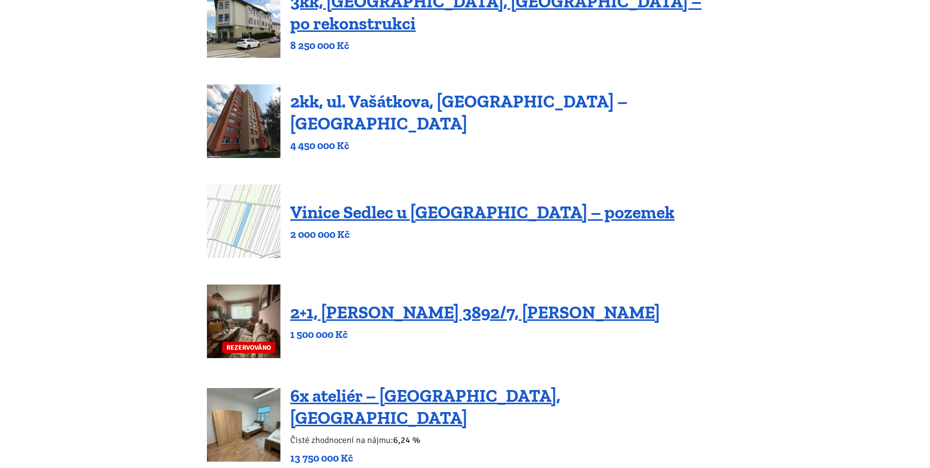
click at [344, 109] on link "2kk, ul. Vašátkova, Praha – Černý Most" at bounding box center [458, 112] width 337 height 43
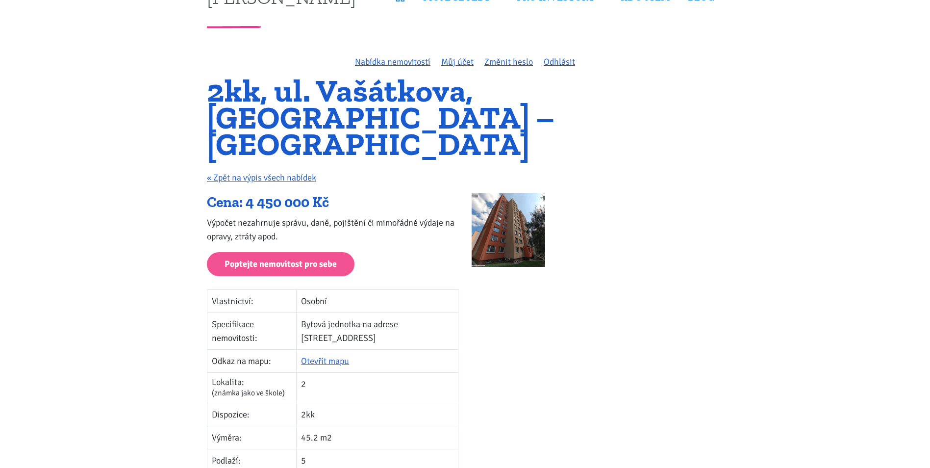
scroll to position [49, 0]
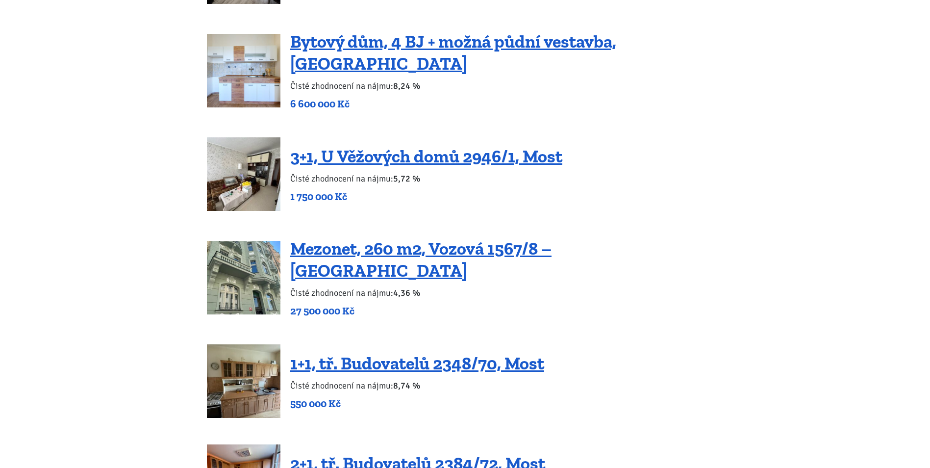
scroll to position [1862, 0]
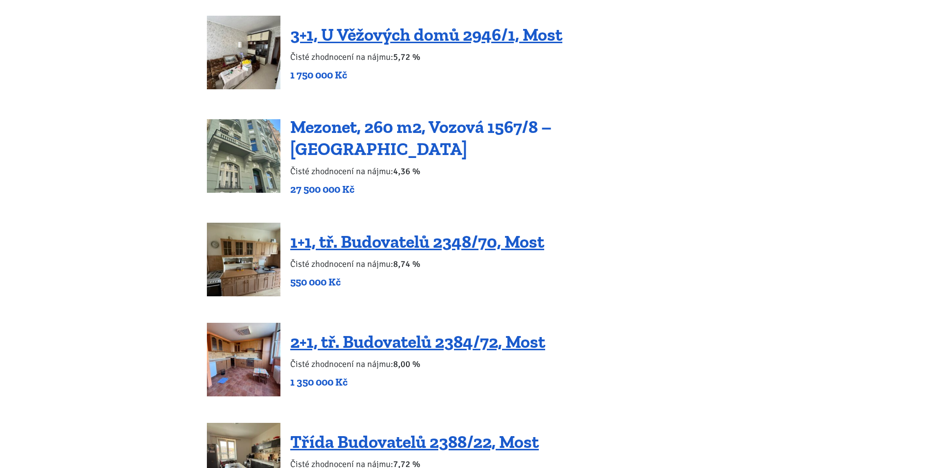
click at [439, 117] on link "Mezonet, 260 m2, Vozová 1567/8 – [GEOGRAPHIC_DATA]" at bounding box center [420, 137] width 261 height 43
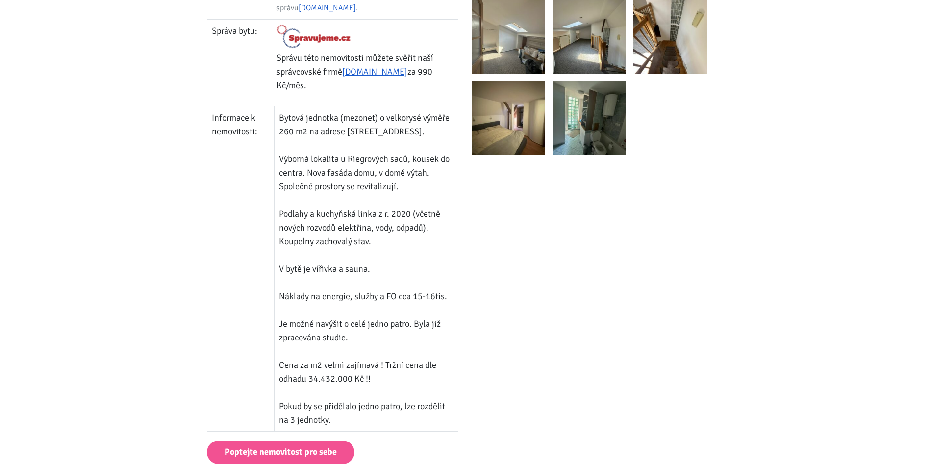
scroll to position [686, 0]
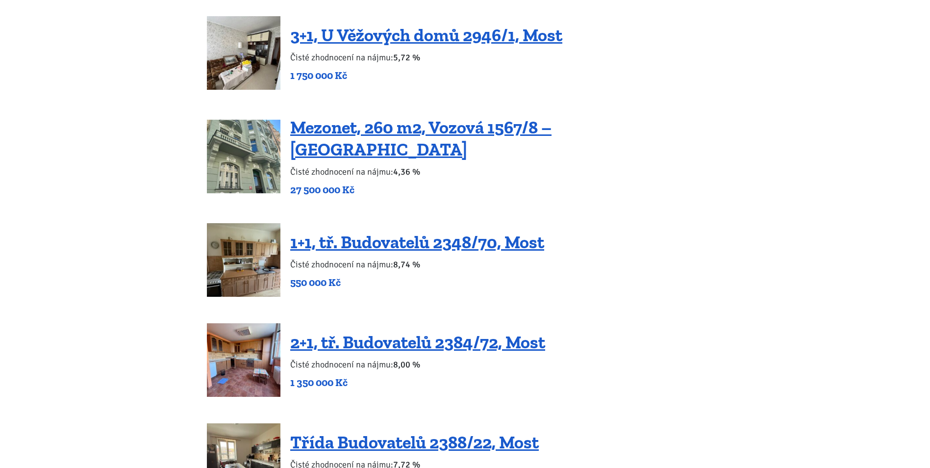
scroll to position [1862, 0]
click at [372, 124] on h4 "Mezonet, 260 m2, Vozová 1567/8 – Praha Vinohrady" at bounding box center [506, 138] width 433 height 44
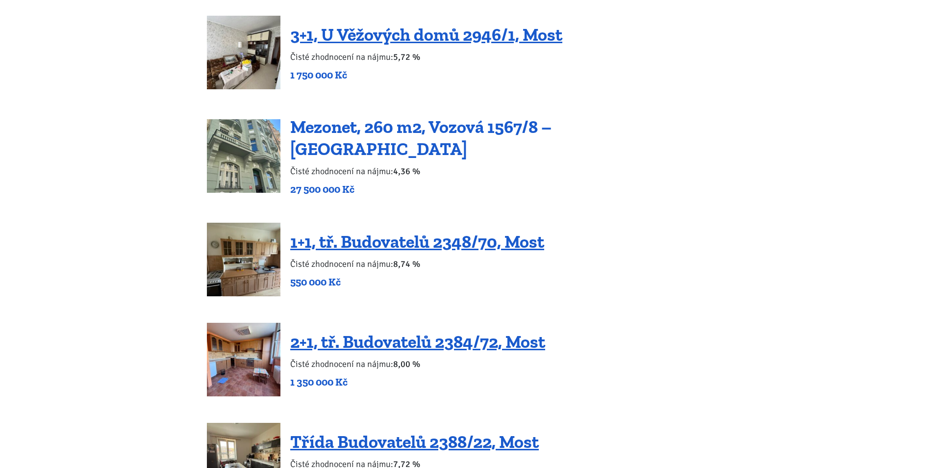
click at [372, 122] on link "Mezonet, 260 m2, Vozová 1567/8 – Praha Vinohrady" at bounding box center [420, 137] width 261 height 43
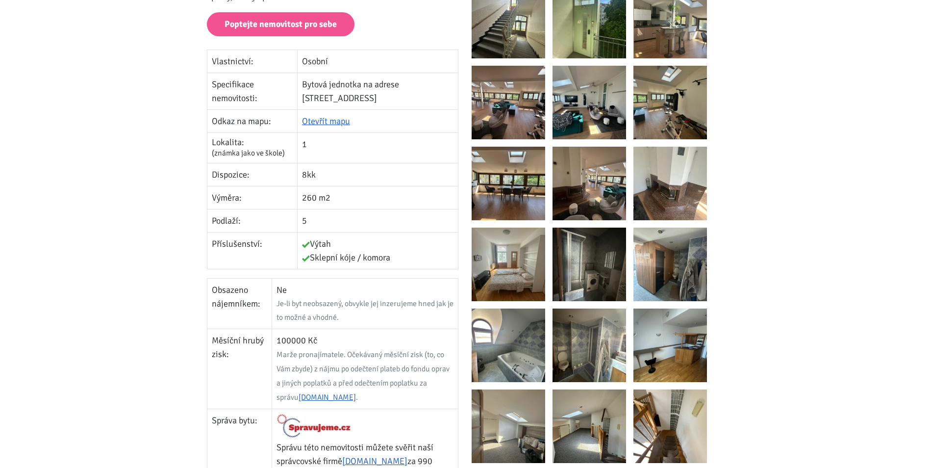
scroll to position [98, 0]
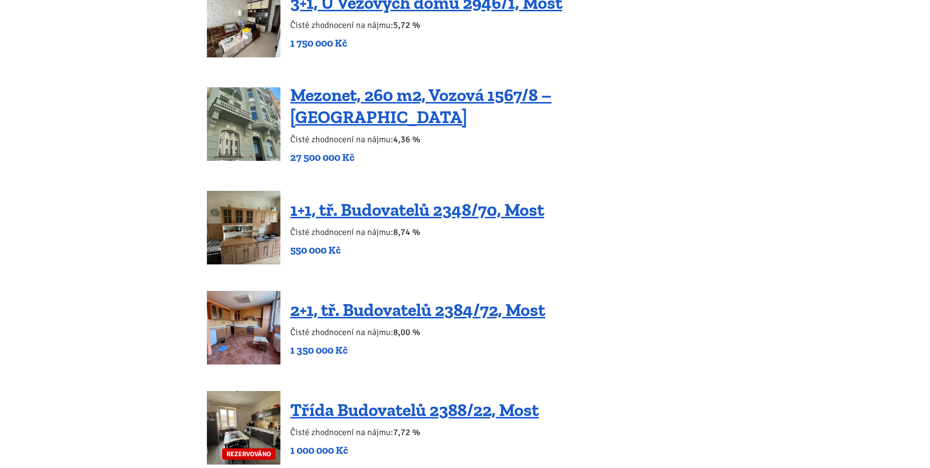
scroll to position [1911, 0]
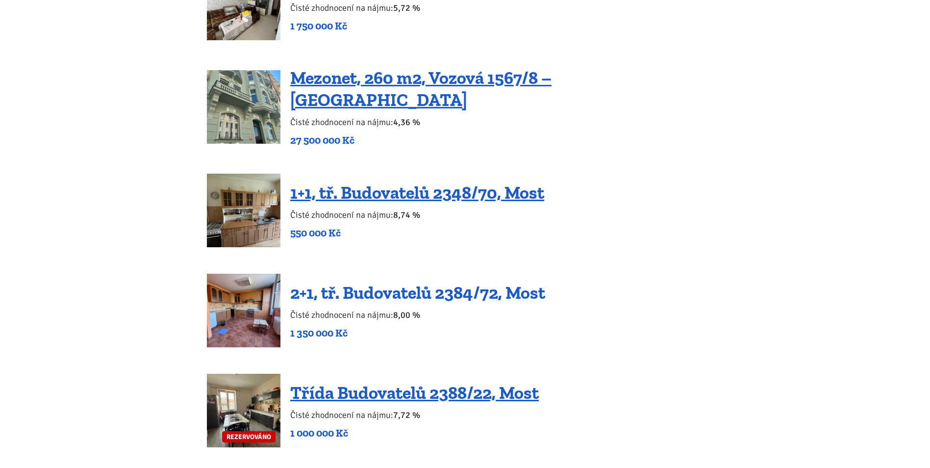
click at [488, 282] on link "2+1, tř. Budovatelů 2384/72, Most" at bounding box center [417, 292] width 255 height 21
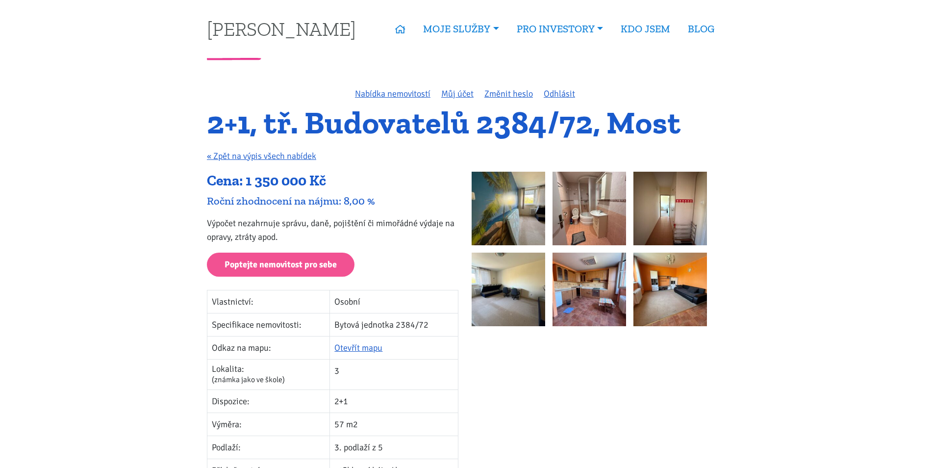
click at [570, 206] on img at bounding box center [589, 209] width 74 height 74
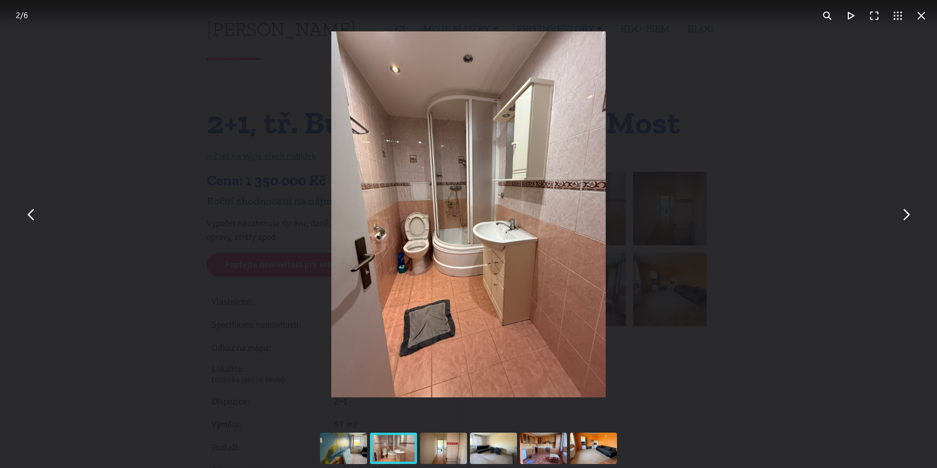
click at [910, 220] on button "You can close this modal content with the ESC key" at bounding box center [906, 214] width 24 height 24
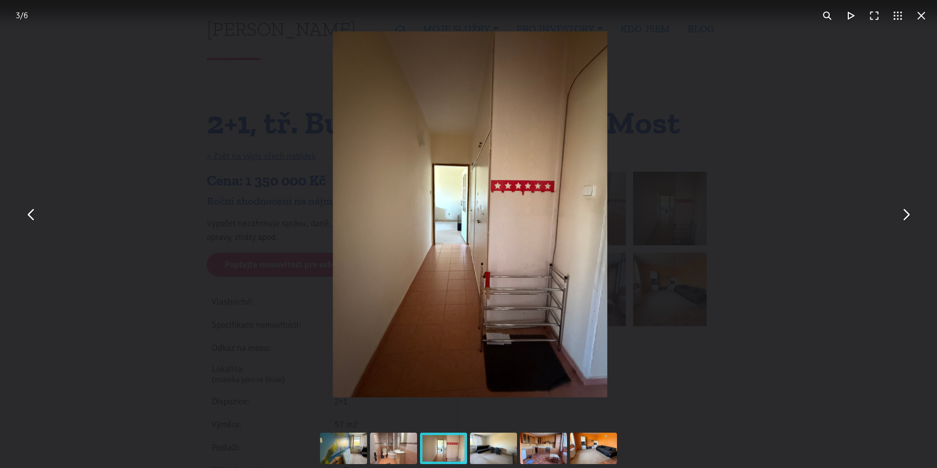
click at [906, 218] on button "You can close this modal content with the ESC key" at bounding box center [906, 214] width 24 height 24
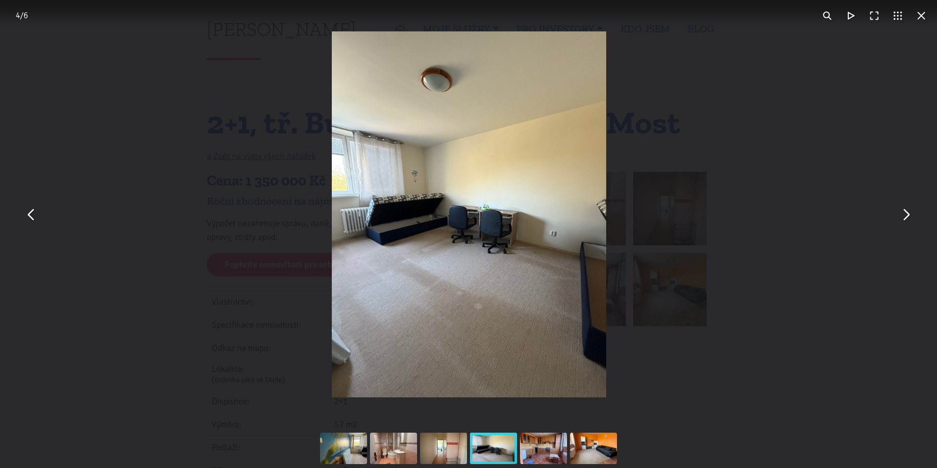
click at [906, 218] on button "You can close this modal content with the ESC key" at bounding box center [906, 214] width 24 height 24
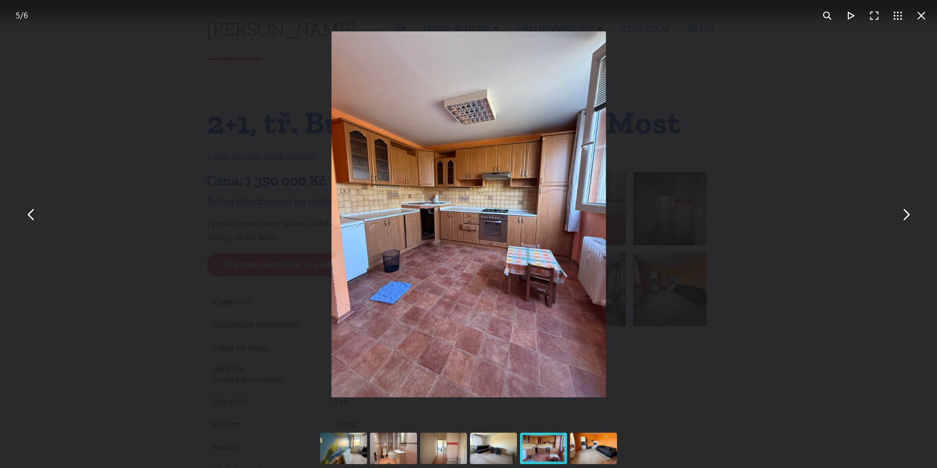
click at [906, 218] on button "You can close this modal content with the ESC key" at bounding box center [906, 214] width 24 height 24
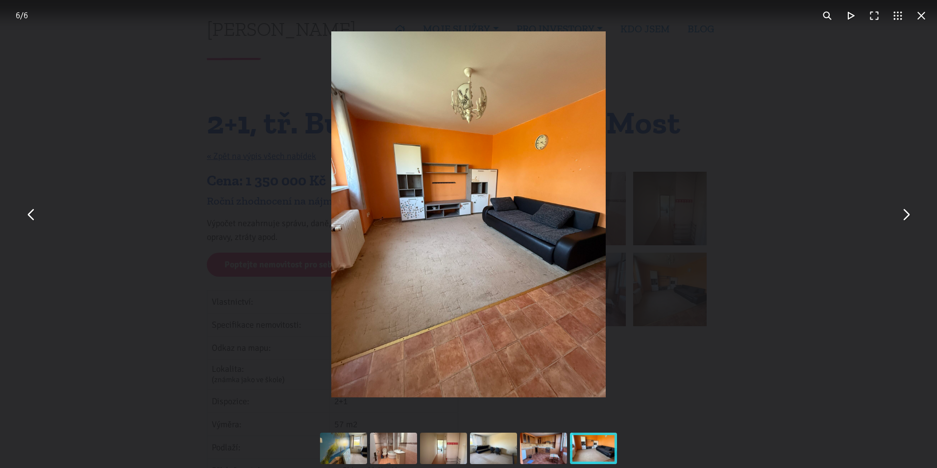
click at [819, 181] on div "You can close this modal content with the ESC key" at bounding box center [468, 214] width 937 height 428
